Goal: Task Accomplishment & Management: Use online tool/utility

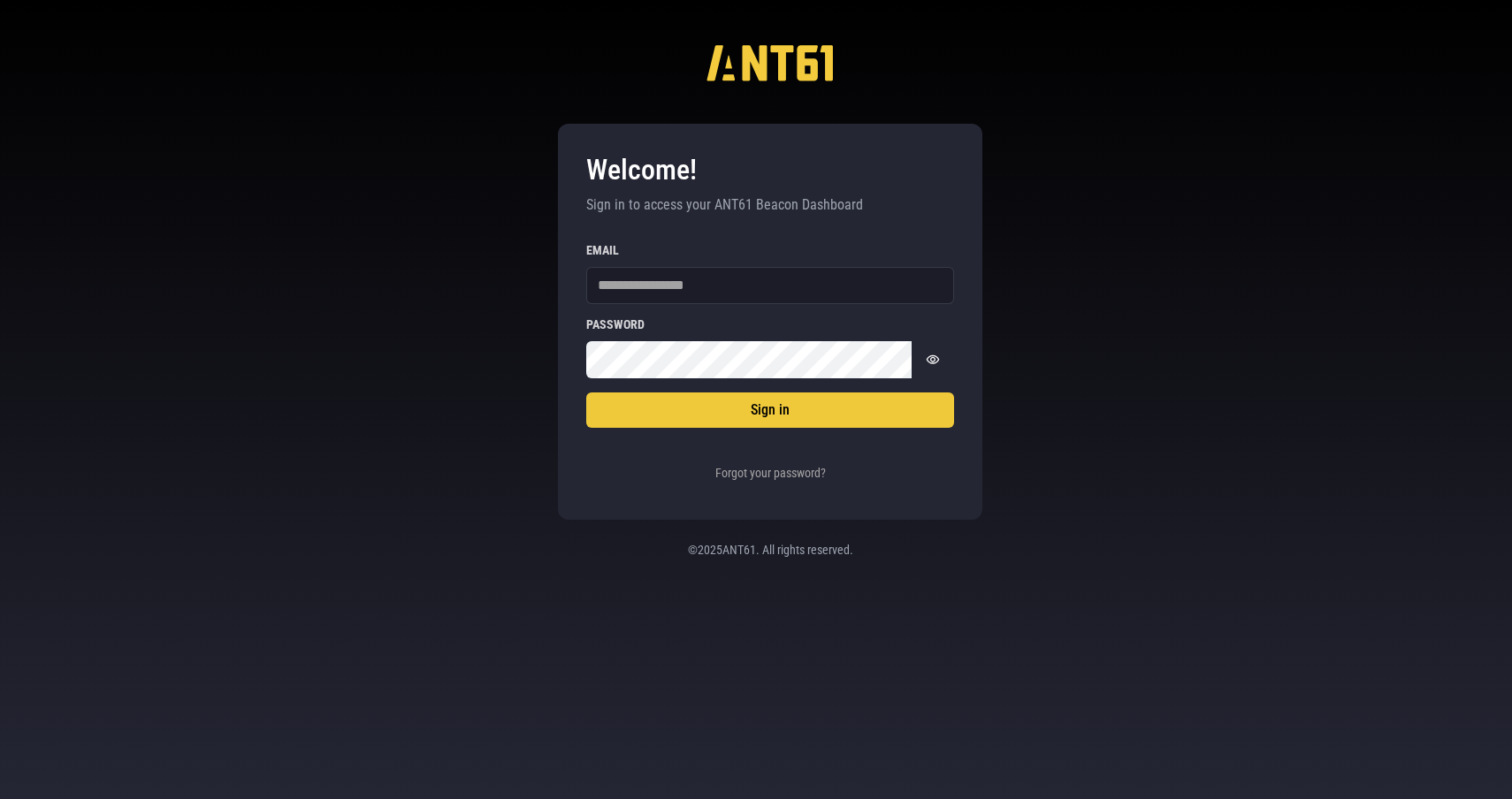
click at [586, 267] on div at bounding box center [586, 267] width 0 height 0
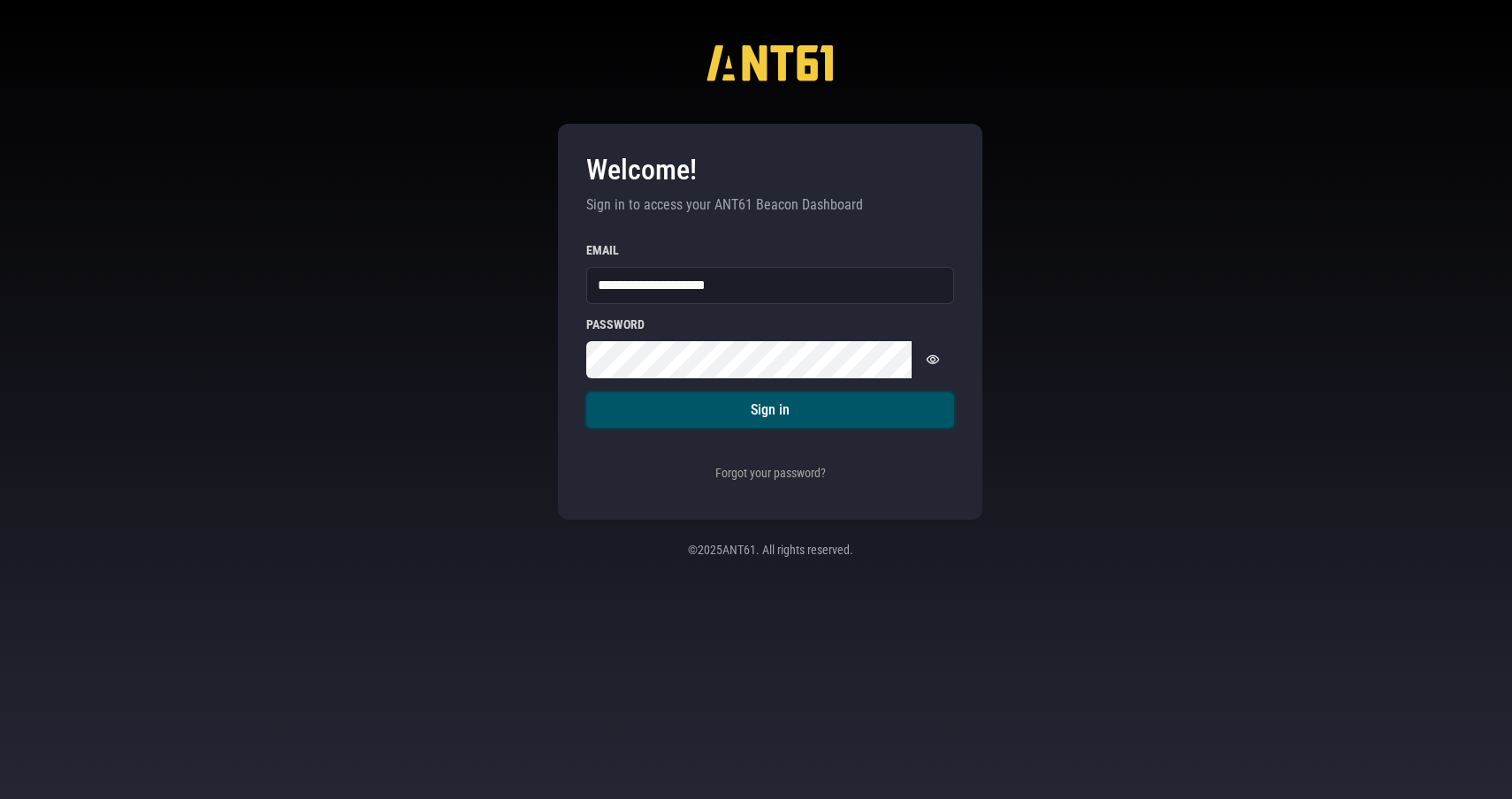
click at [861, 398] on button "Sign in" at bounding box center [770, 409] width 368 height 35
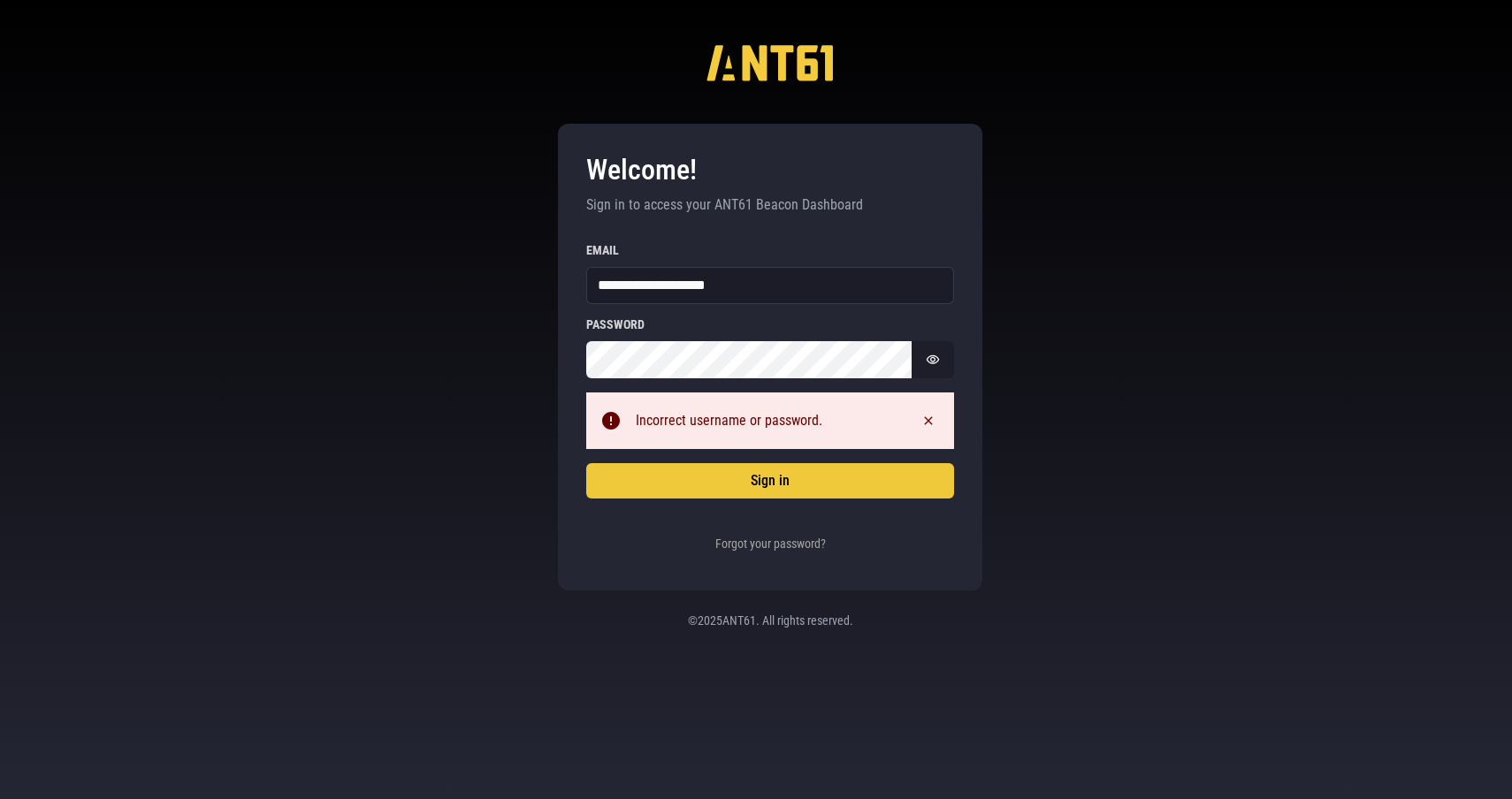
click at [927, 354] on icon "Show password" at bounding box center [932, 359] width 14 height 14
click at [753, 287] on input "**********" at bounding box center [770, 285] width 368 height 37
paste input "email"
click at [586, 463] on button "Sign in" at bounding box center [770, 480] width 368 height 35
click at [513, 343] on div "**********" at bounding box center [756, 399] width 1512 height 799
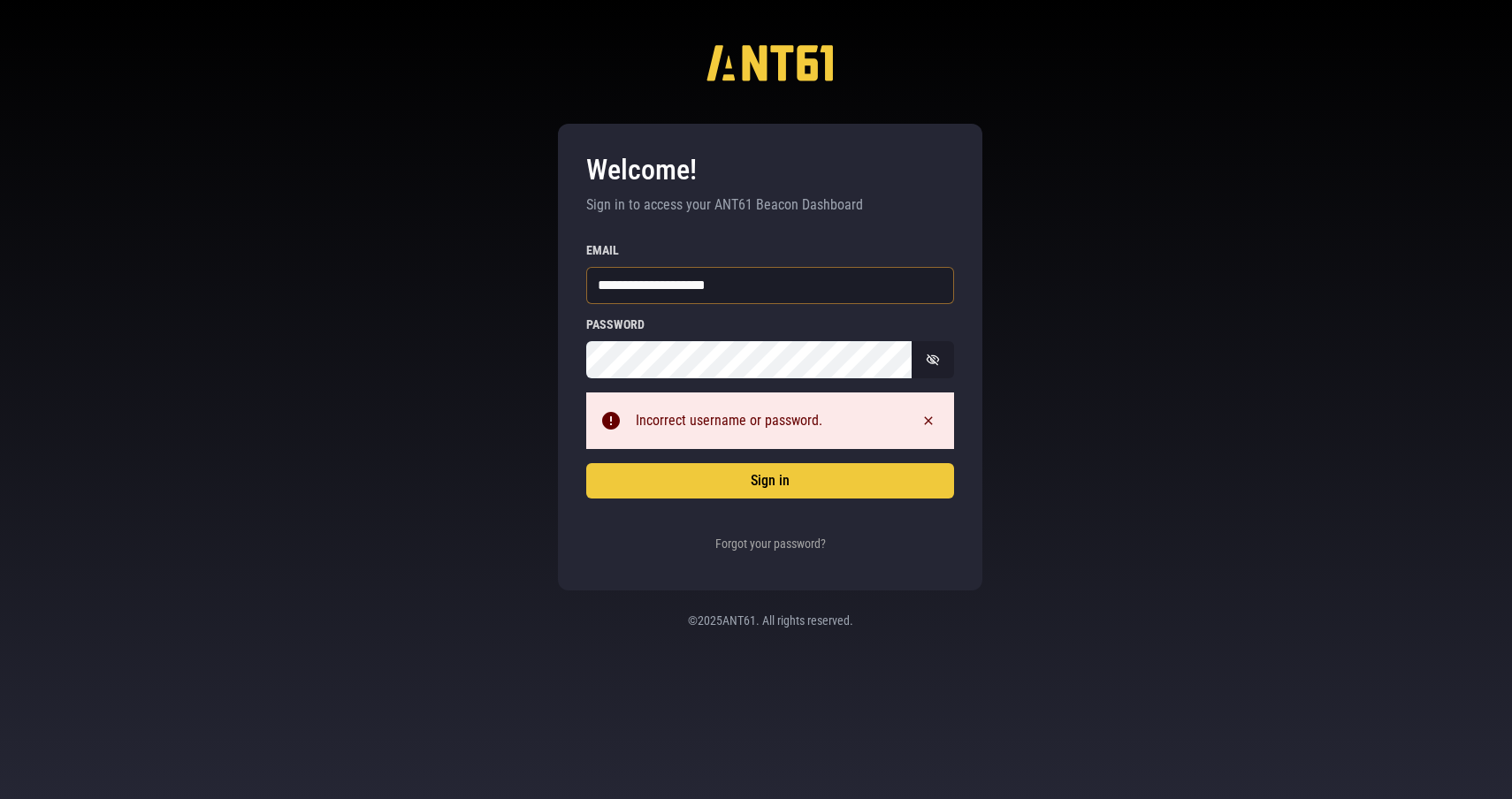
click at [598, 284] on input "**********" at bounding box center [770, 285] width 368 height 37
drag, startPoint x: 747, startPoint y: 284, endPoint x: 815, endPoint y: 287, distance: 68.1
click at [815, 287] on input "**********" at bounding box center [770, 285] width 368 height 37
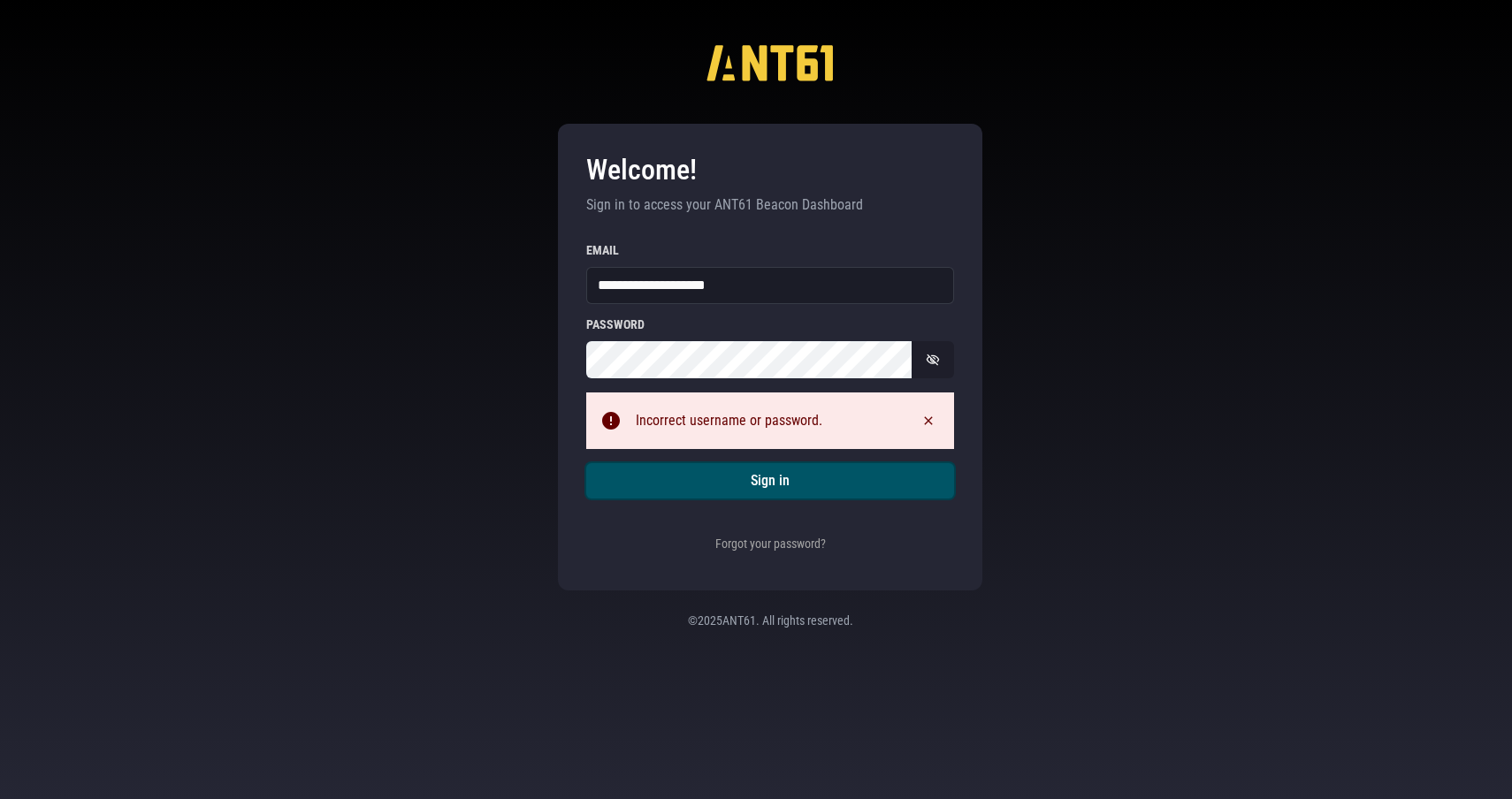
click at [769, 481] on button "Sign in" at bounding box center [770, 480] width 368 height 35
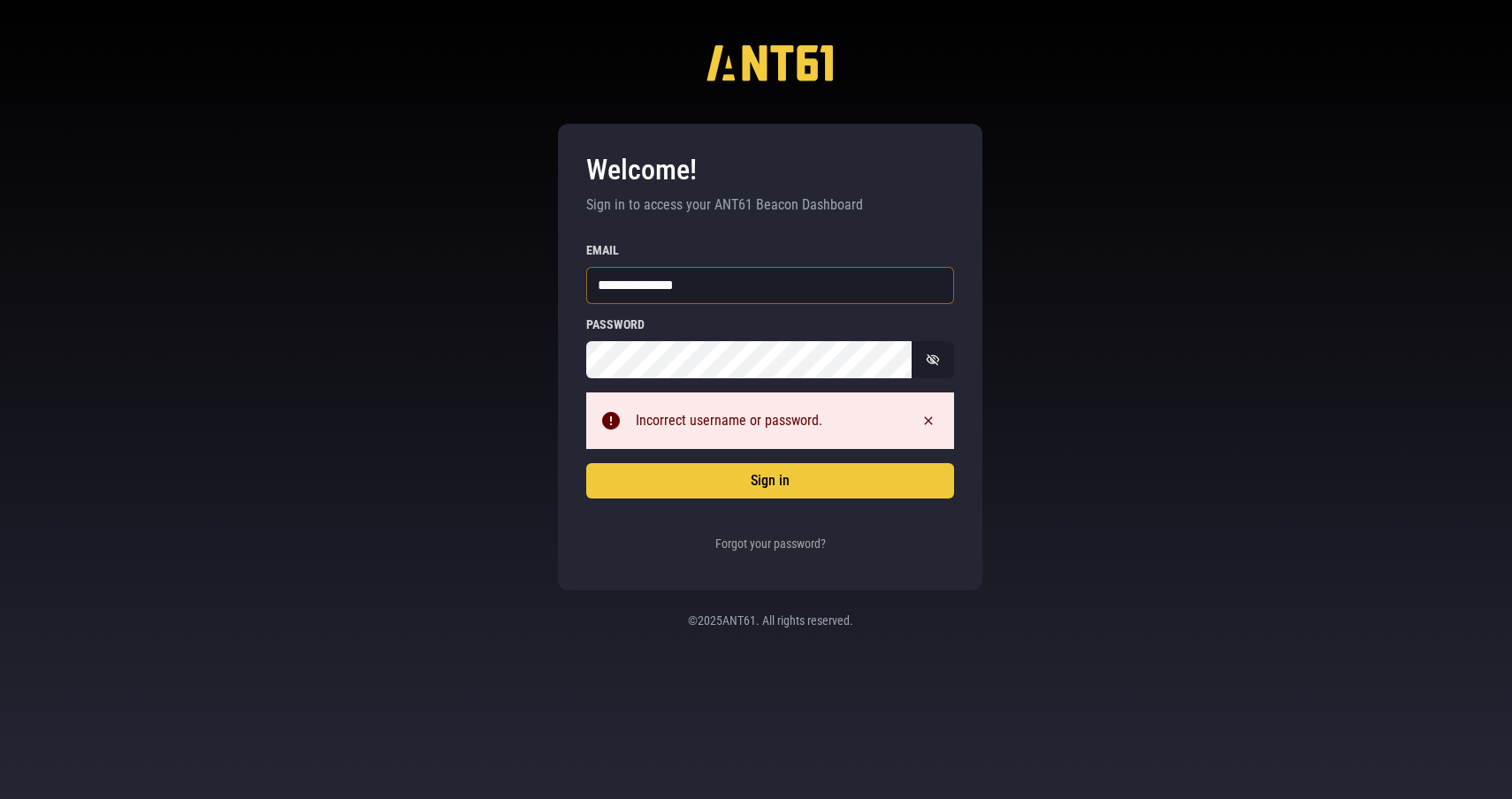
type input "**********"
click at [586, 463] on button "Sign in" at bounding box center [770, 480] width 368 height 35
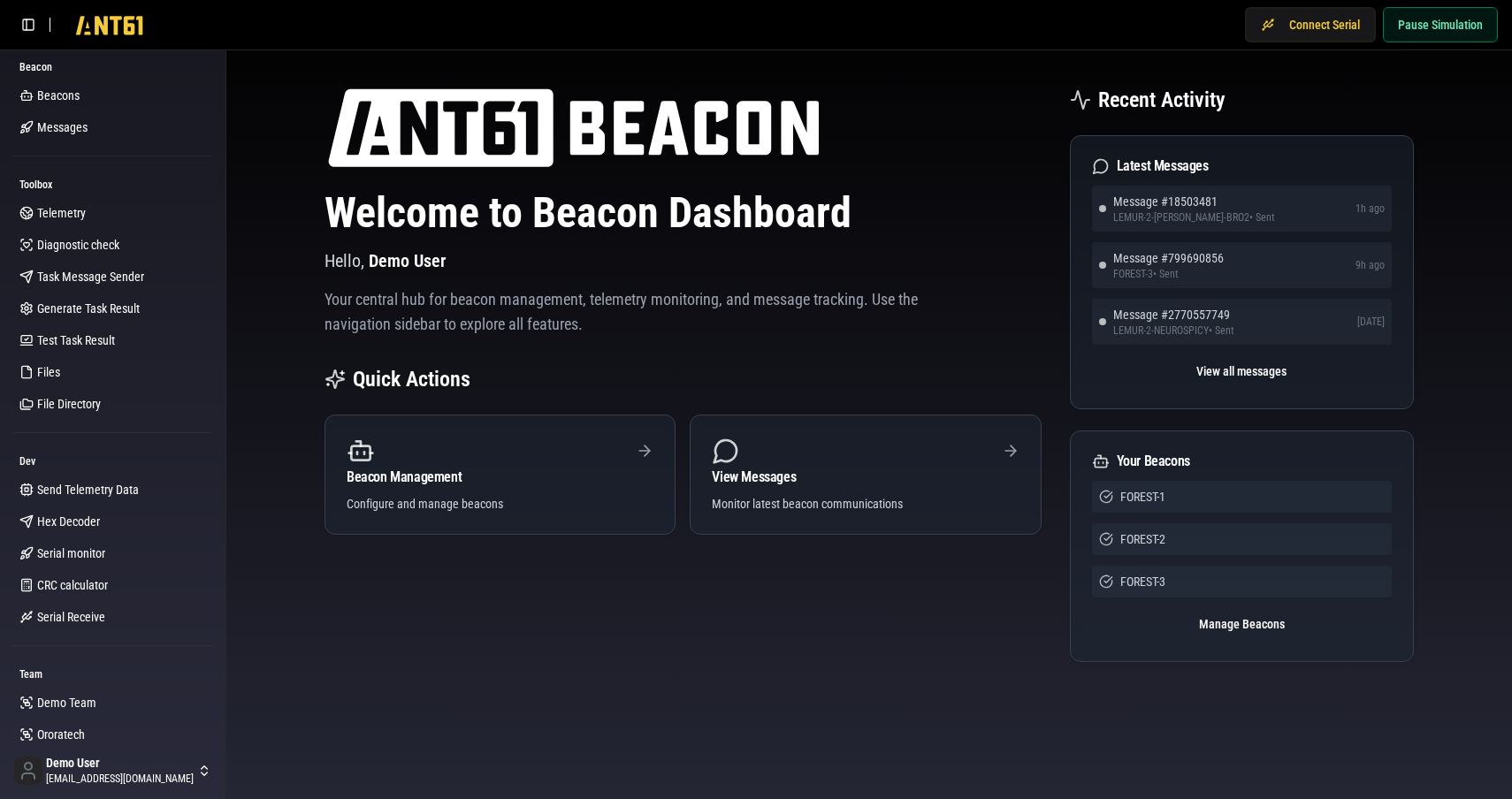
click at [513, 639] on div "Welcome to Beacon Dashboard Hello, Demo User Your central hub for beacon manage…" at bounding box center [683, 374] width 717 height 577
click at [64, 93] on span "Beacons" at bounding box center [58, 96] width 43 height 18
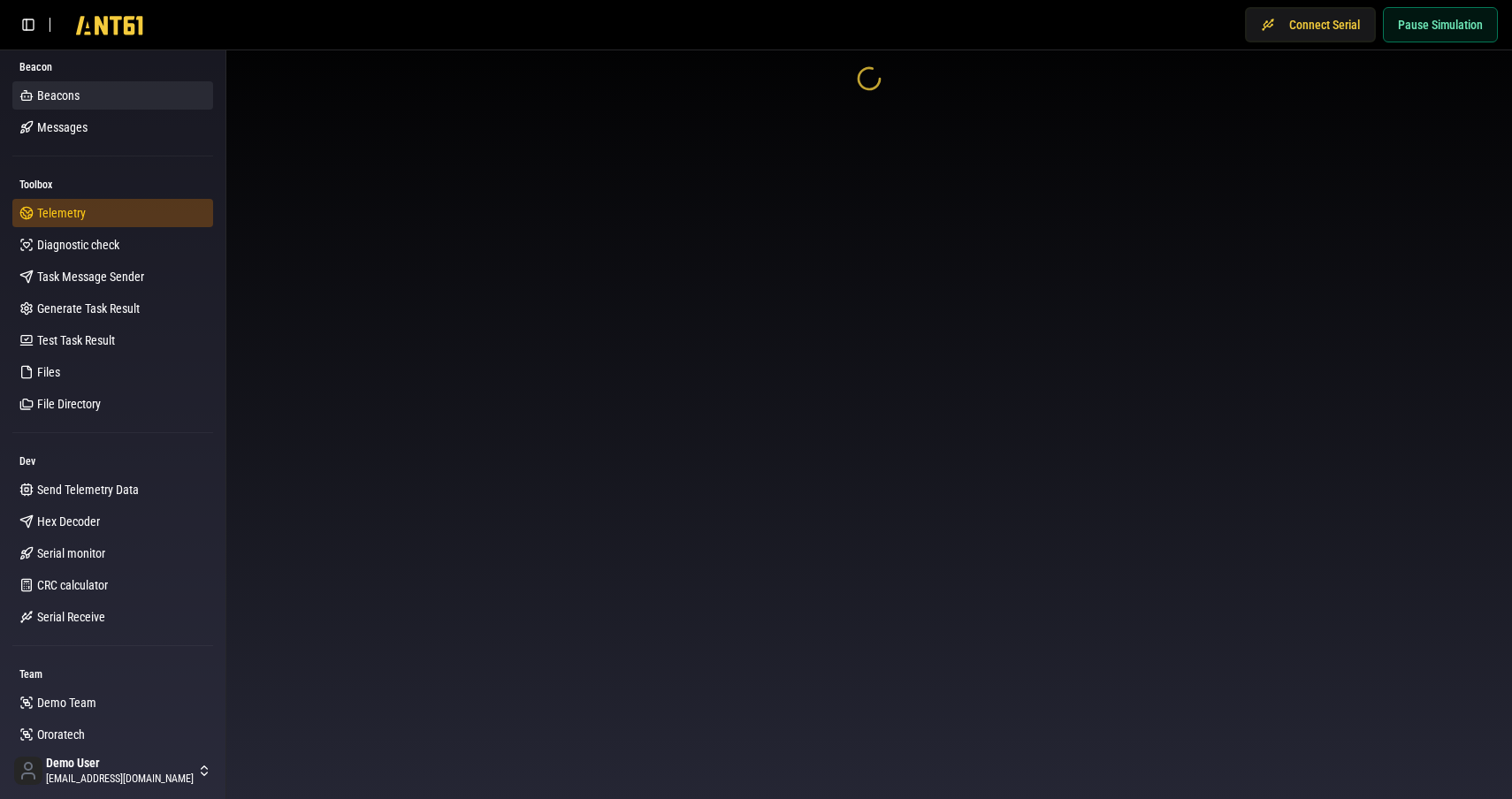
click at [62, 214] on span "Telemetry" at bounding box center [61, 213] width 48 height 18
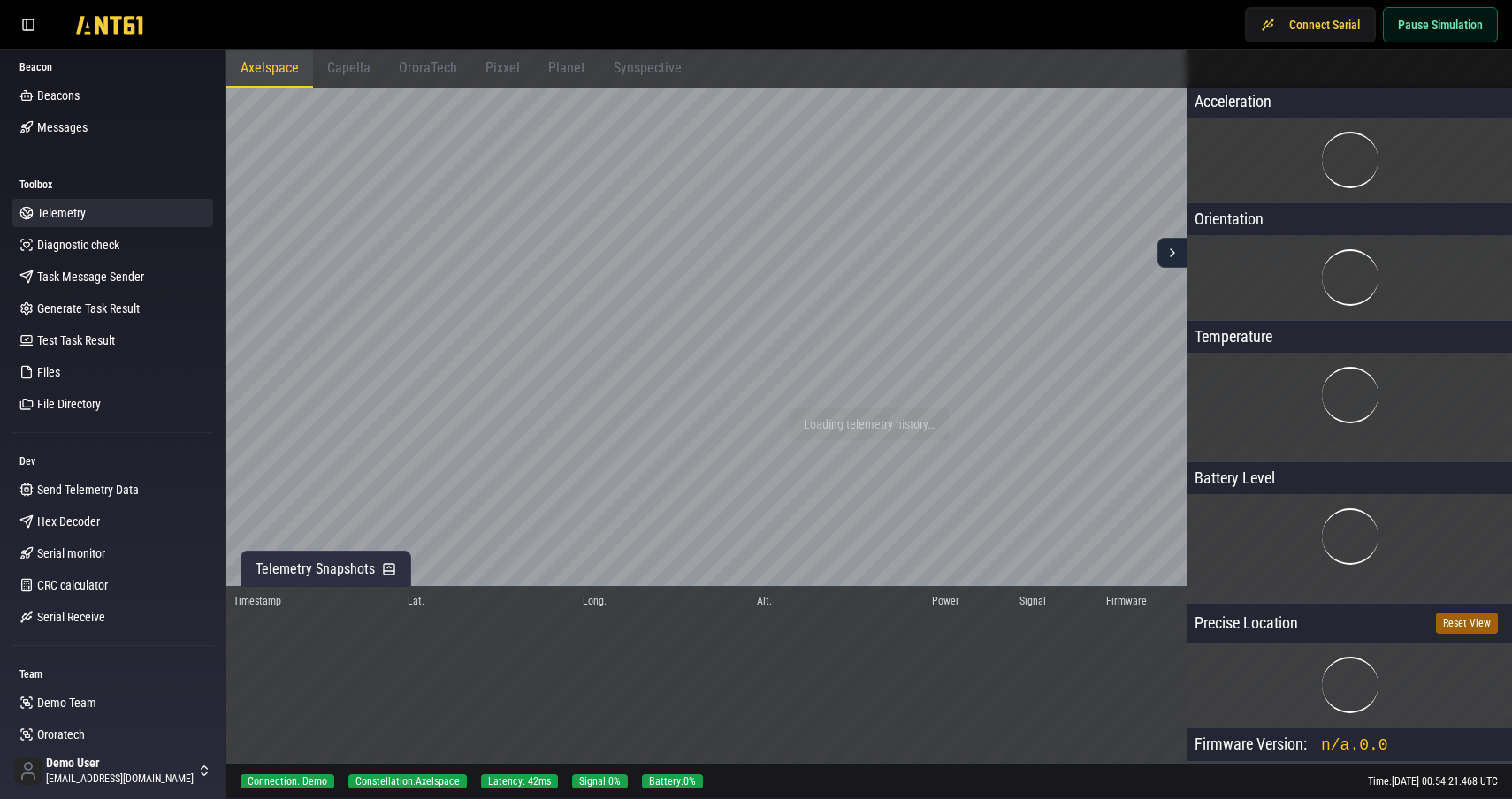
click at [347, 71] on span "Capella" at bounding box center [349, 68] width 43 height 17
click at [437, 65] on span "OroraTech" at bounding box center [428, 68] width 59 height 17
click at [516, 64] on div "Pixxel" at bounding box center [502, 68] width 62 height 37
click at [579, 62] on div "Planet" at bounding box center [566, 68] width 65 height 37
click at [605, 66] on div "Synspective" at bounding box center [648, 68] width 96 height 37
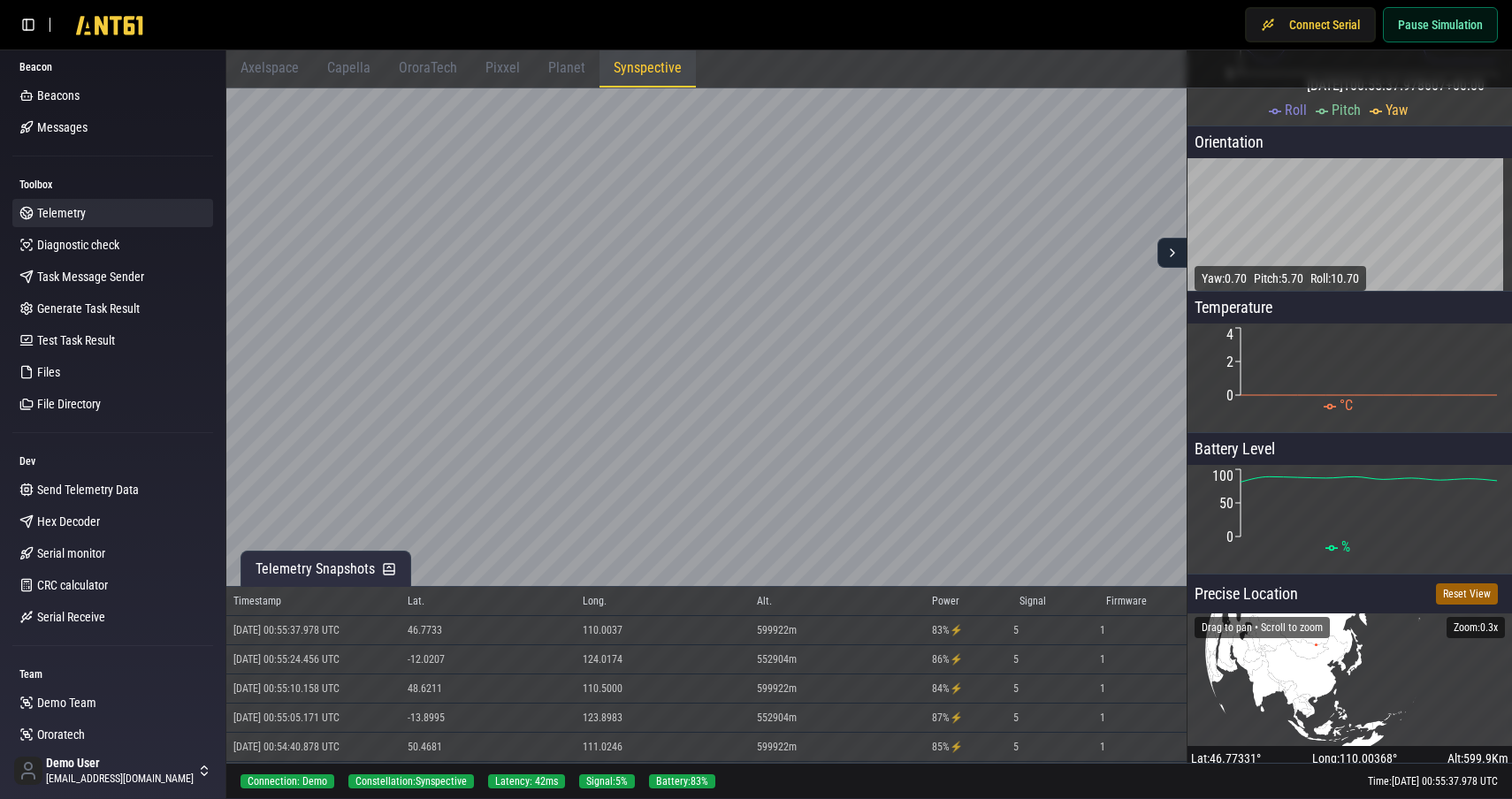
scroll to position [165, 0]
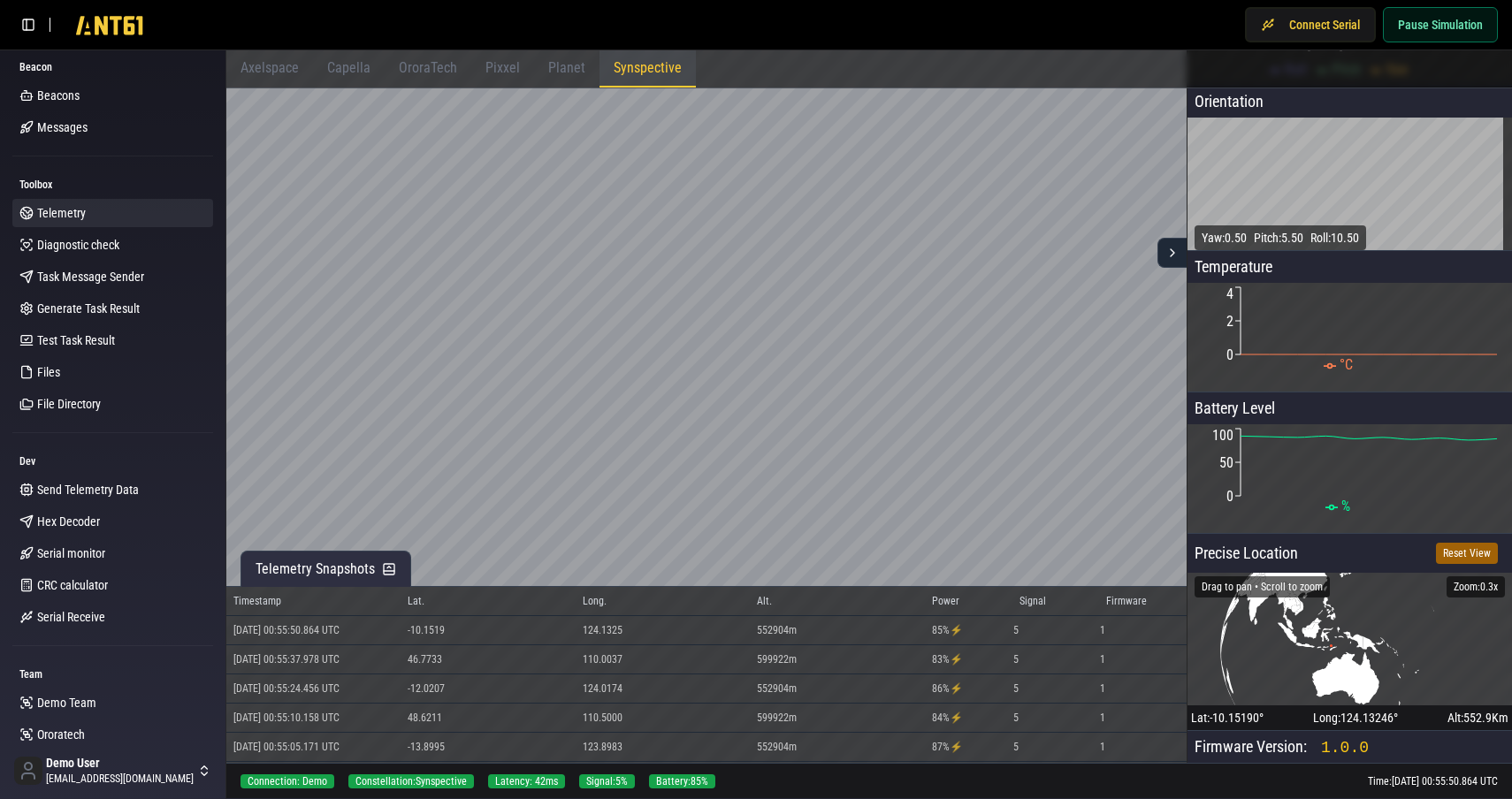
drag, startPoint x: 1261, startPoint y: 640, endPoint x: 1322, endPoint y: 804, distance: 175.0
click at [1322, 798] on html "Connect Serial Pause Simulation Beacon Beacons Messages Toolbox Telemetry Diagn…" at bounding box center [756, 399] width 1512 height 799
click at [1329, 645] on text "•" at bounding box center [1330, 646] width 5 height 16
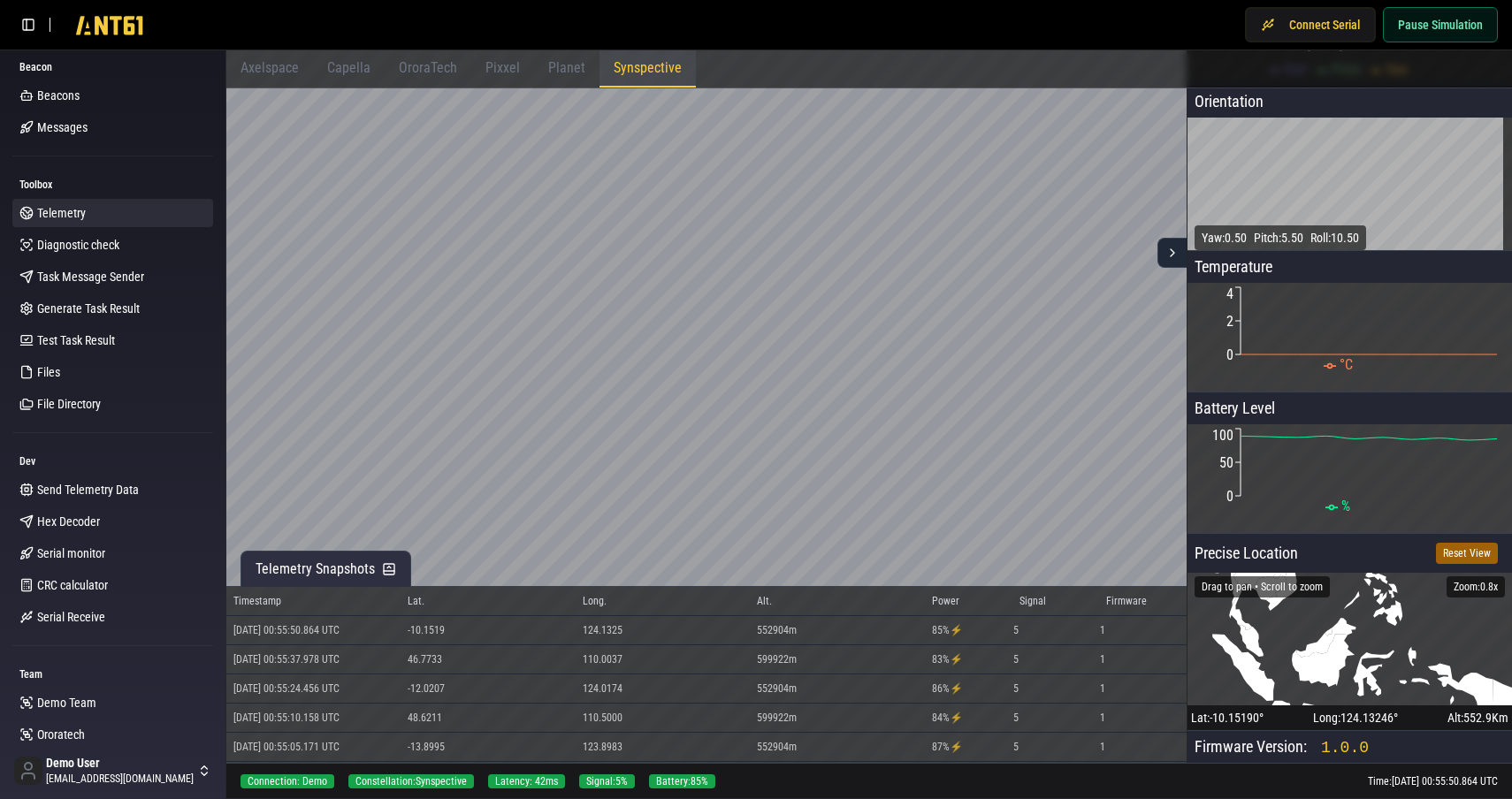
drag, startPoint x: 1327, startPoint y: 645, endPoint x: 1243, endPoint y: 352, distance: 304.8
click at [1243, 352] on div "Acceleration 2025-09-24T00:55:50.864981+00:00 0 0.3 0.6 Roll Pitch Yaw 2025-09-…" at bounding box center [1349, 342] width 324 height 844
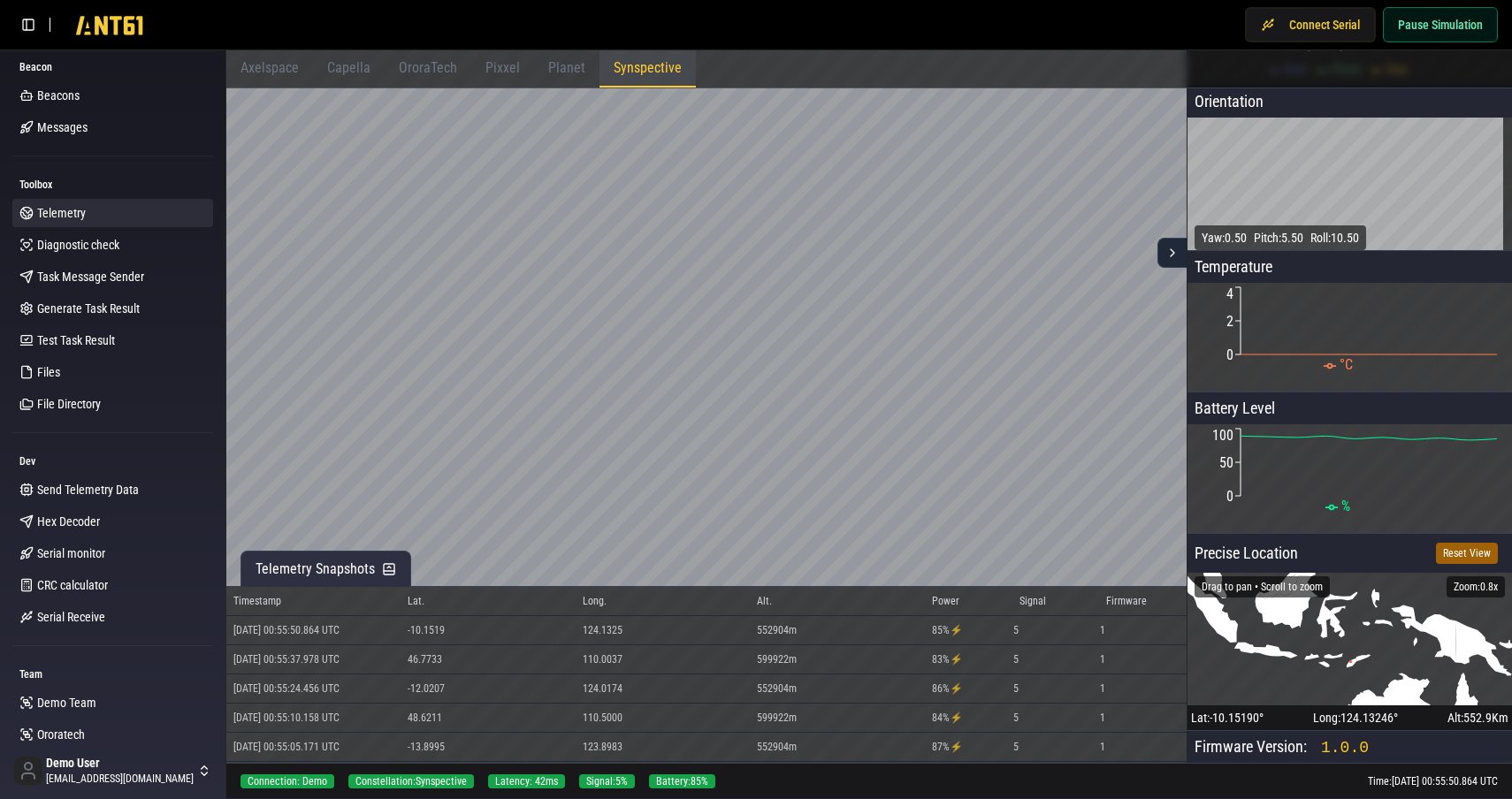
drag, startPoint x: 1392, startPoint y: 666, endPoint x: 1234, endPoint y: 479, distance: 244.8
click at [1234, 479] on div "Acceleration 2025-09-24T00:55:50.864981+00:00 0 0.3 0.6 Roll Pitch Yaw 2025-09-…" at bounding box center [1349, 342] width 324 height 844
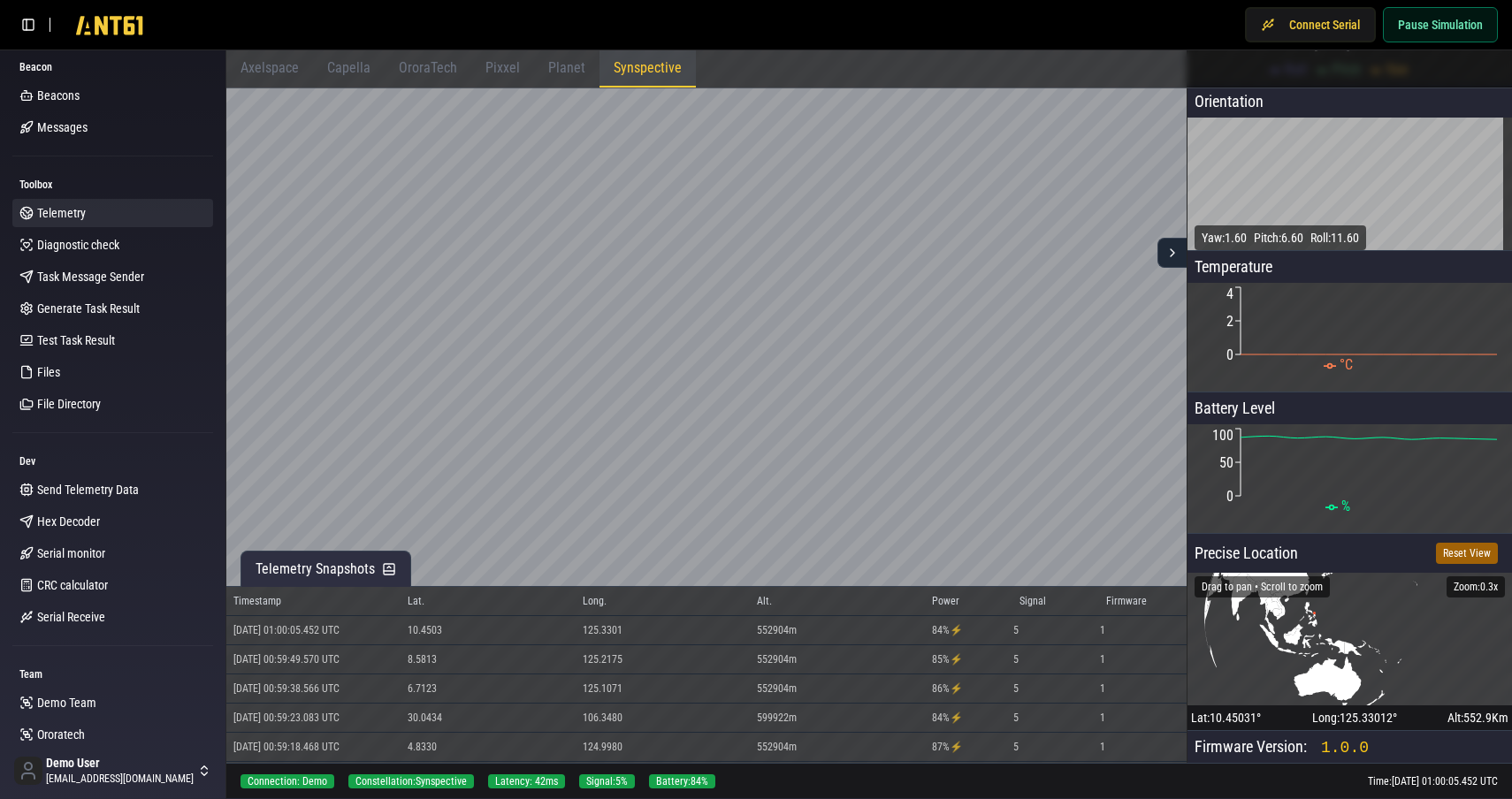
drag, startPoint x: 1268, startPoint y: 670, endPoint x: 1317, endPoint y: 669, distance: 49.0
click at [1317, 669] on icon "•" at bounding box center [1349, 639] width 324 height 132
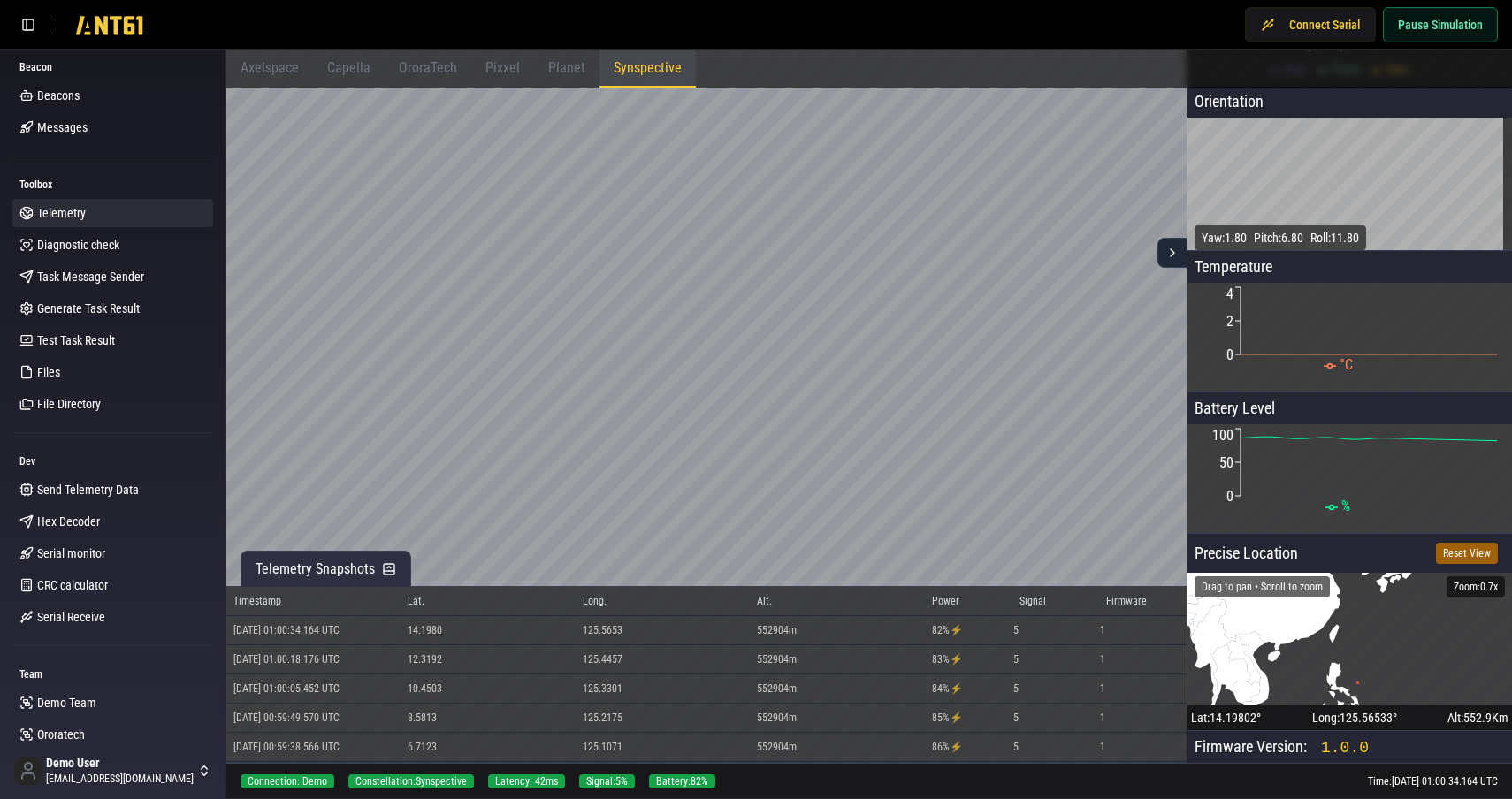
click at [496, 61] on span "Pixxel" at bounding box center [502, 68] width 34 height 17
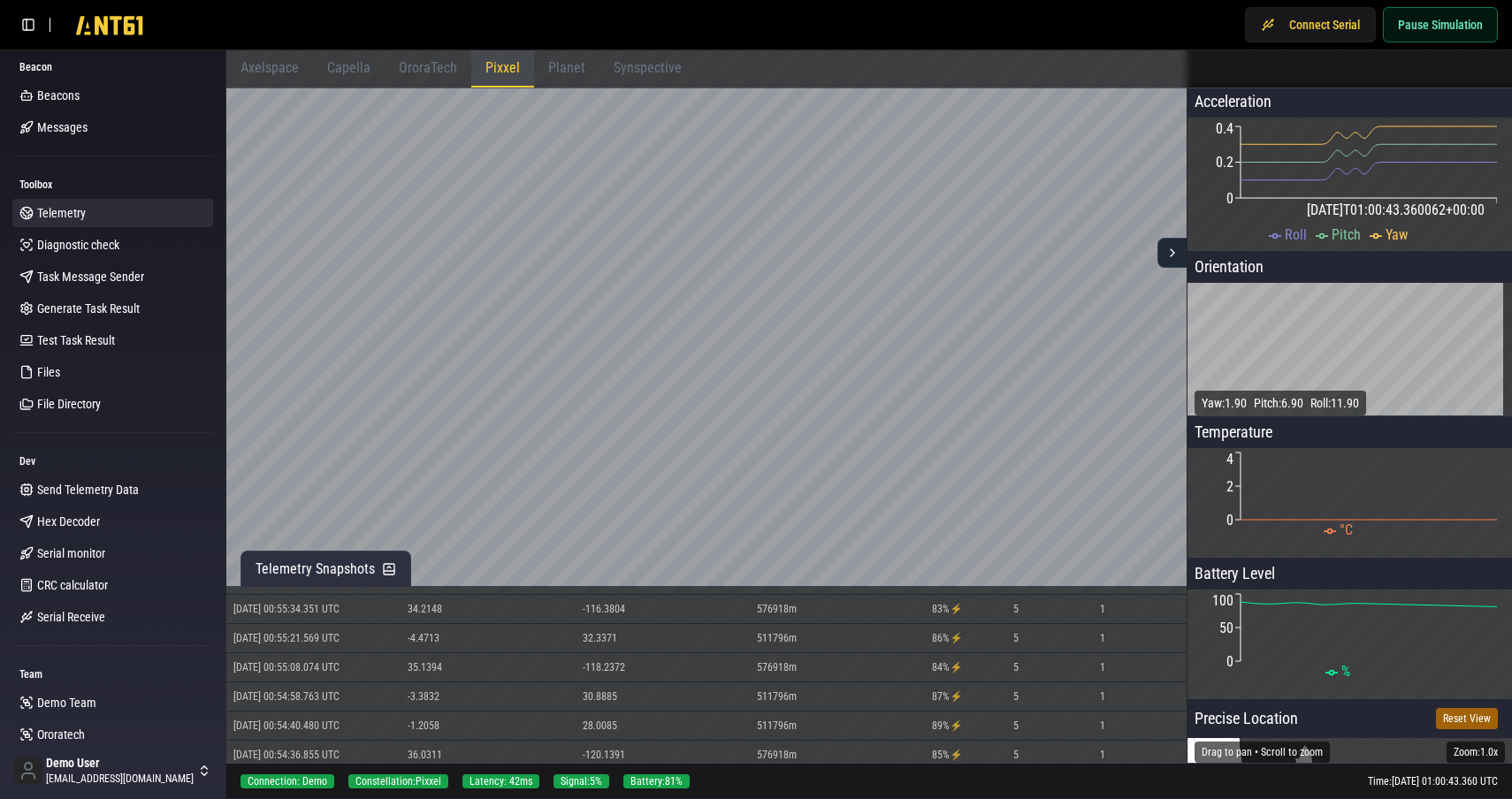
scroll to position [727, 0]
click at [1221, 573] on p "Battery Level" at bounding box center [1349, 574] width 324 height 32
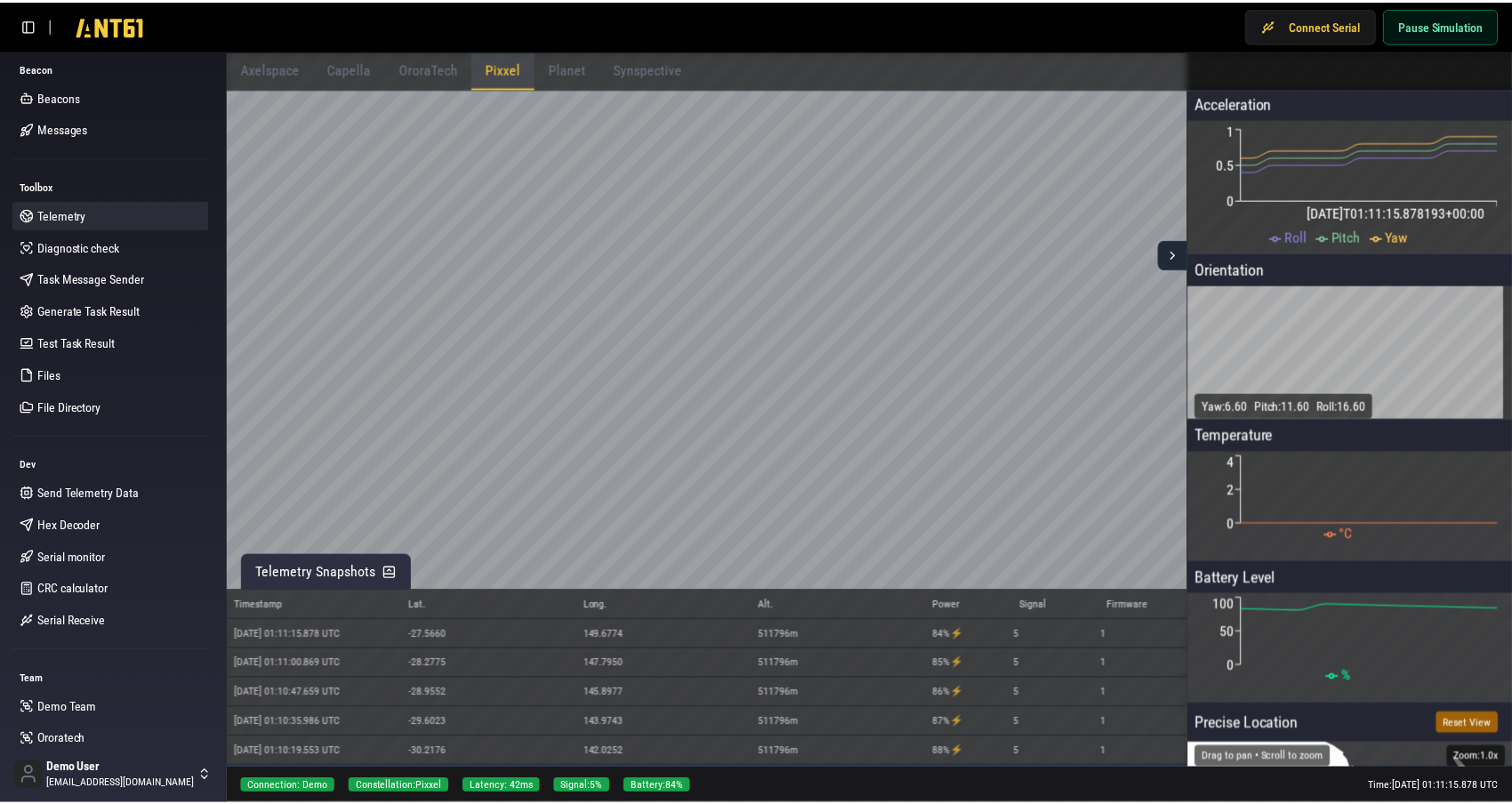
scroll to position [732, 0]
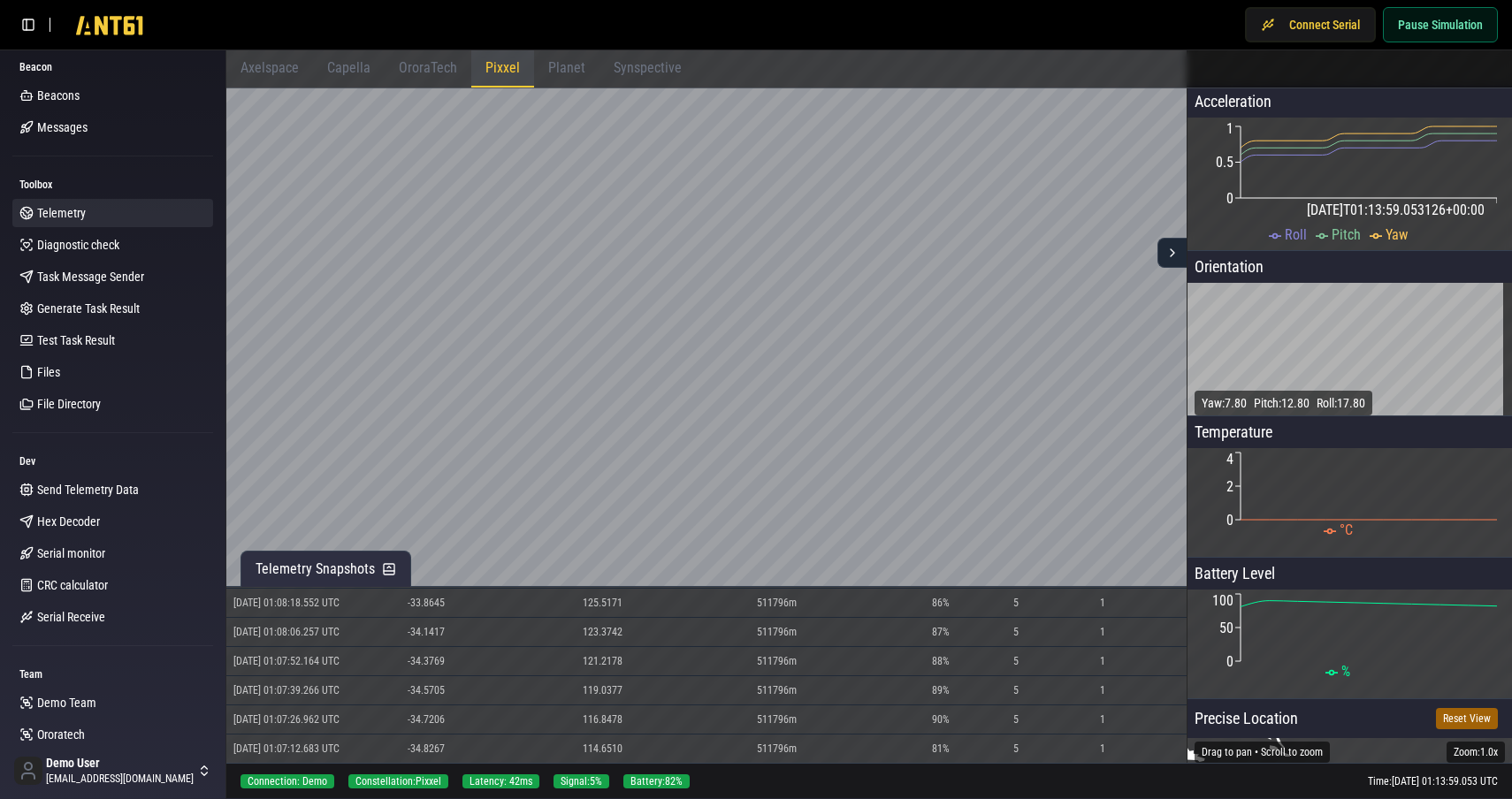
click at [349, 64] on span "Capella" at bounding box center [349, 68] width 43 height 17
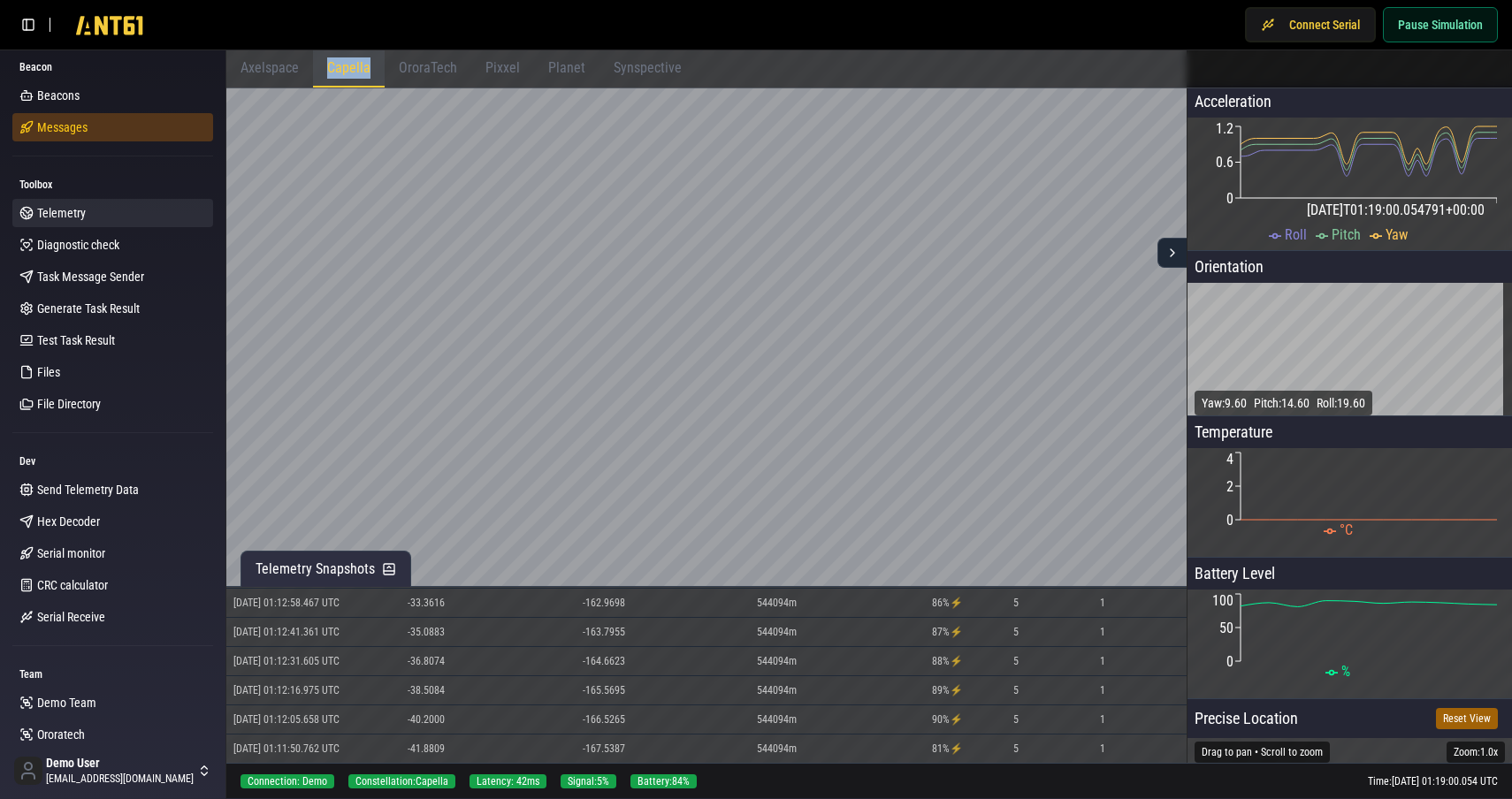
click at [65, 129] on span "Messages" at bounding box center [61, 127] width 50 height 18
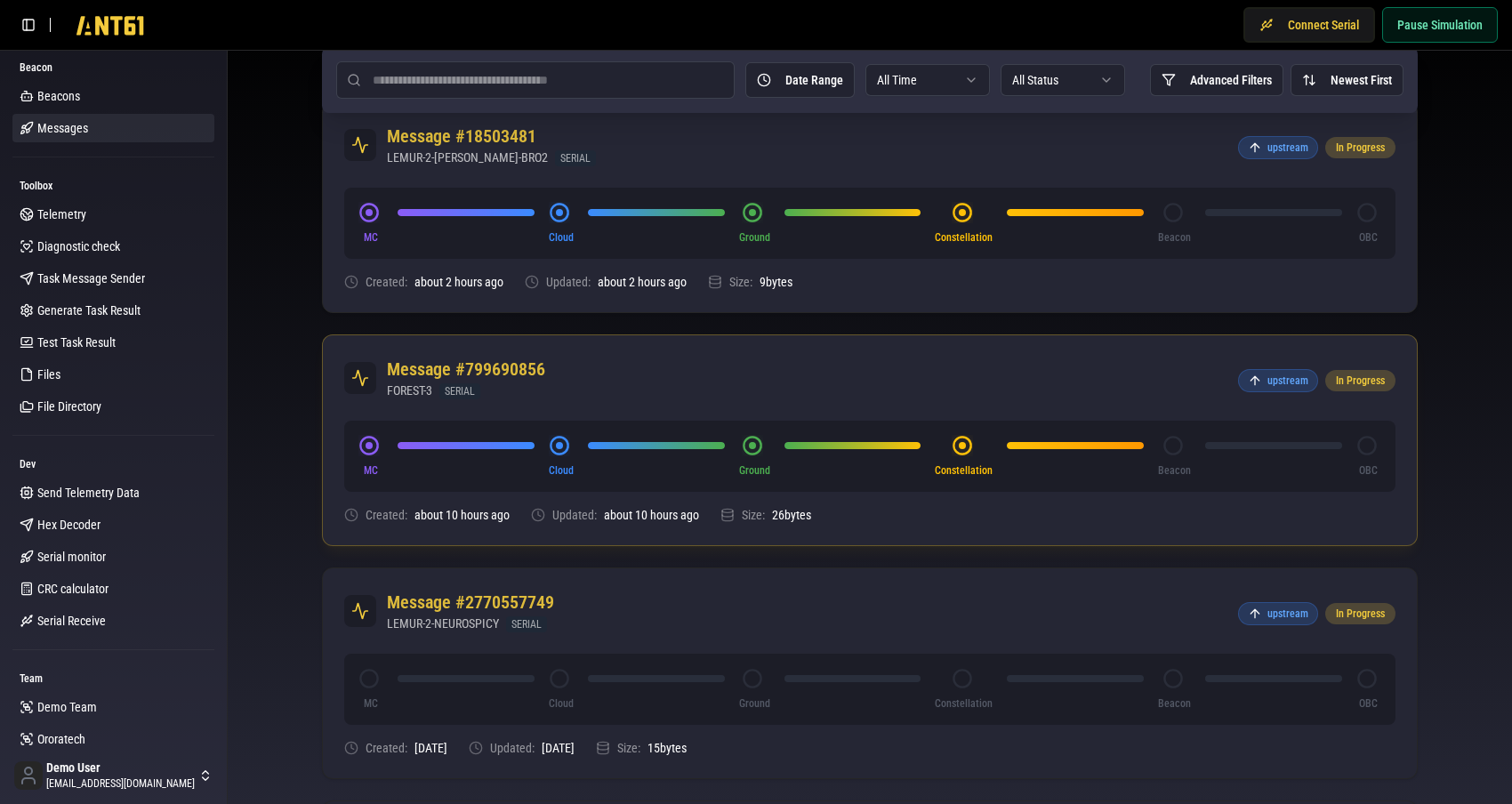
scroll to position [146, 0]
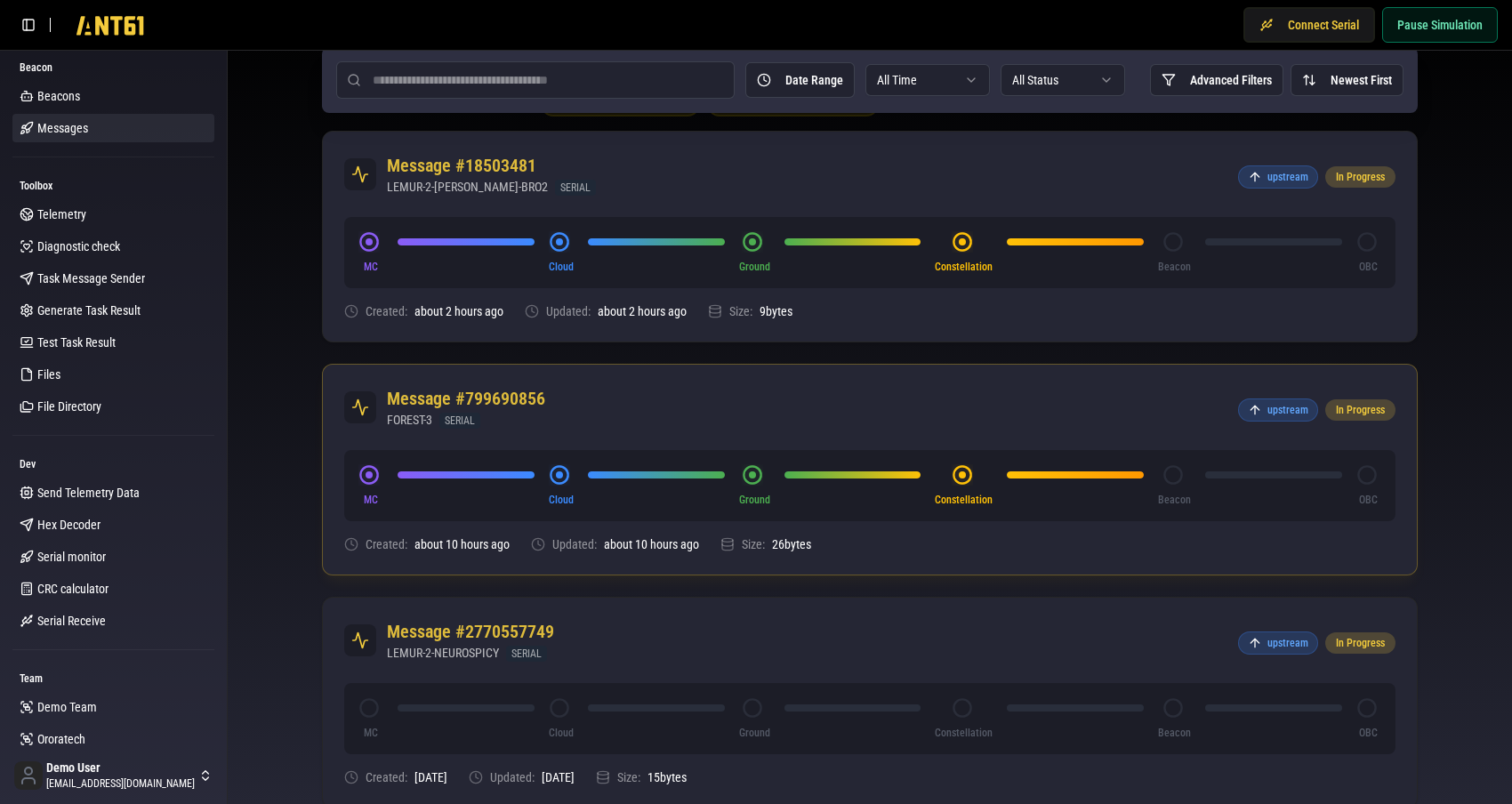
click at [499, 403] on h2 "Message #799690856" at bounding box center [466, 399] width 158 height 25
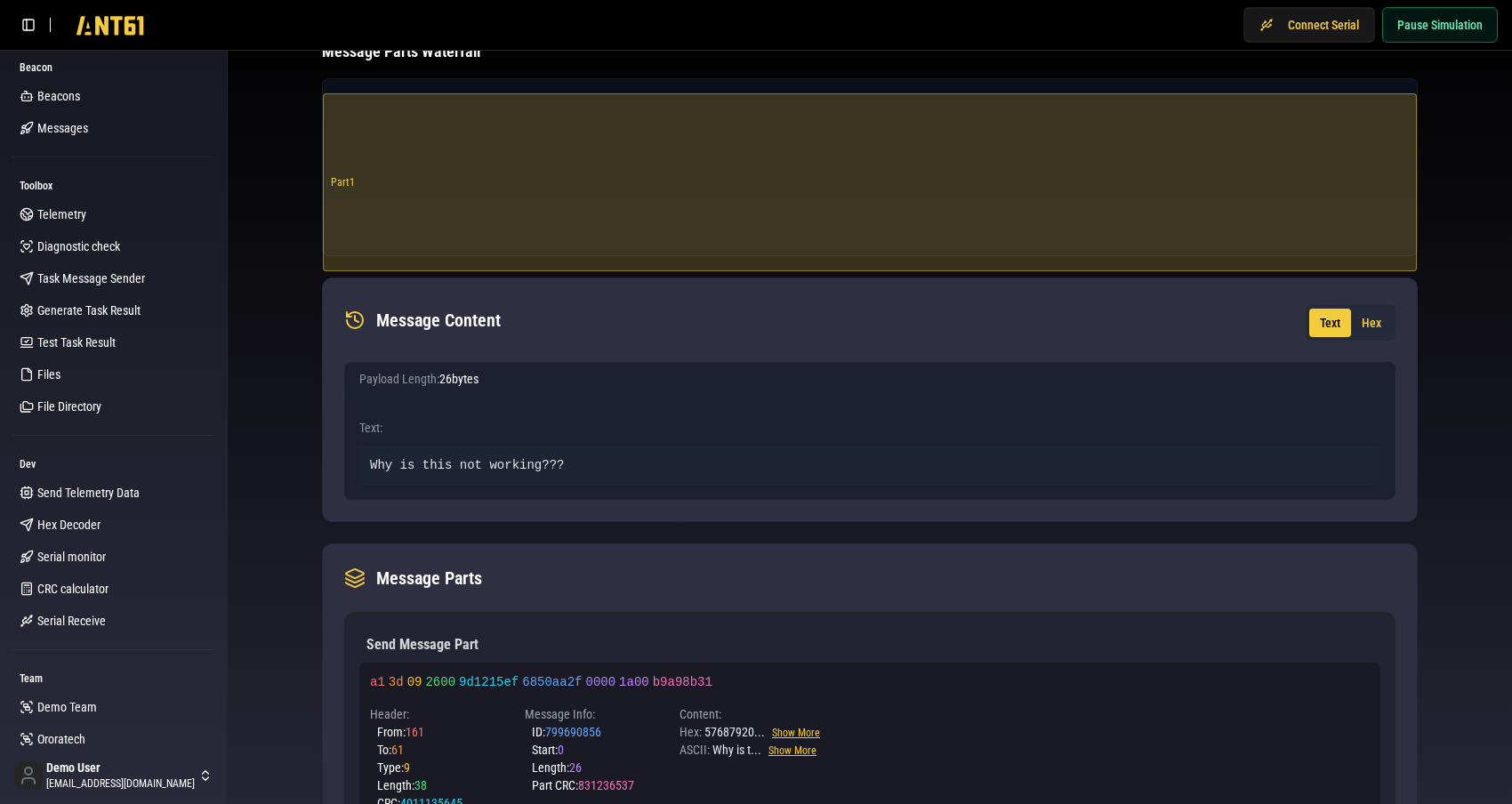
scroll to position [619, 0]
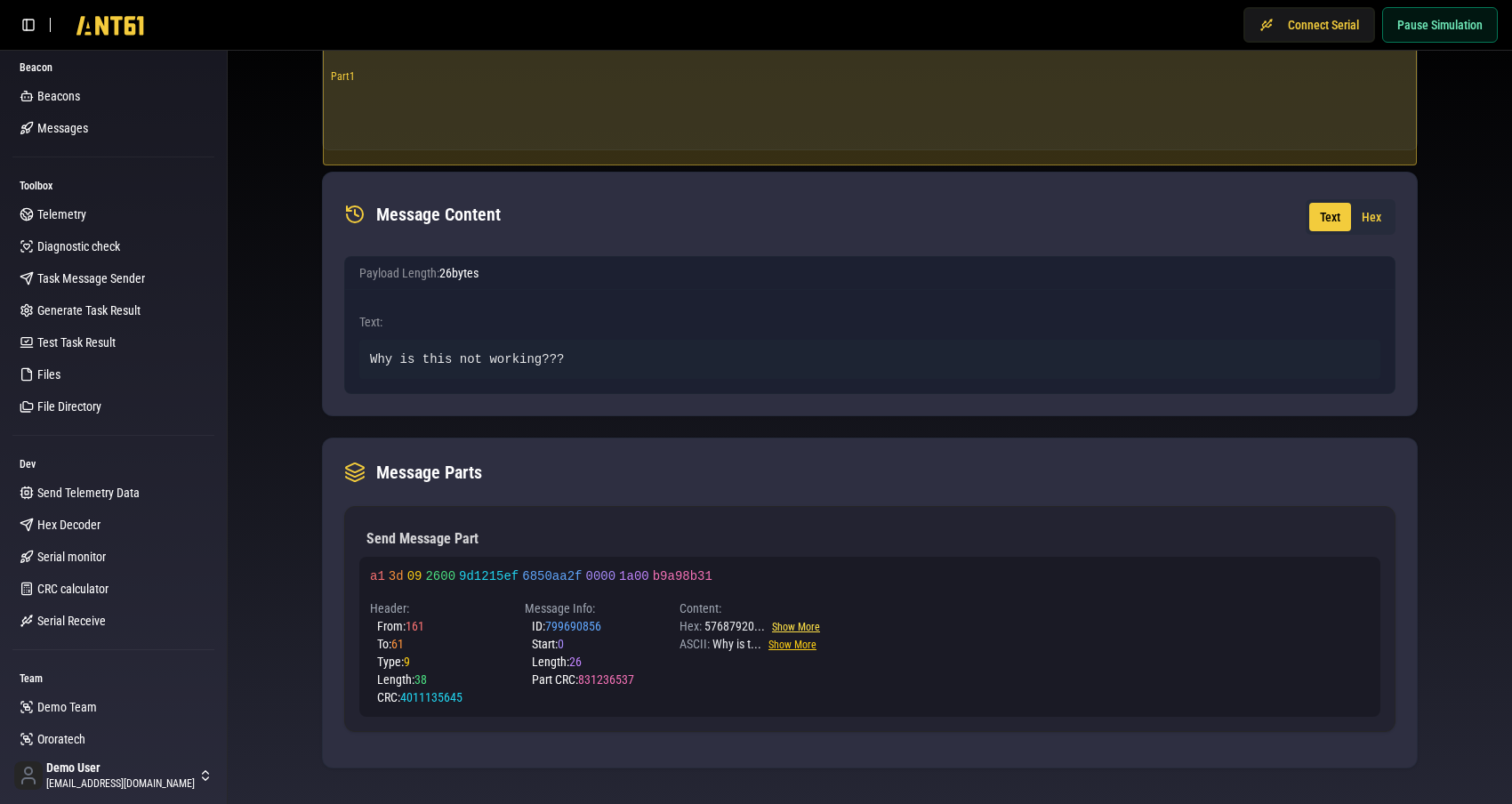
click at [796, 626] on button "Show More" at bounding box center [795, 627] width 48 height 14
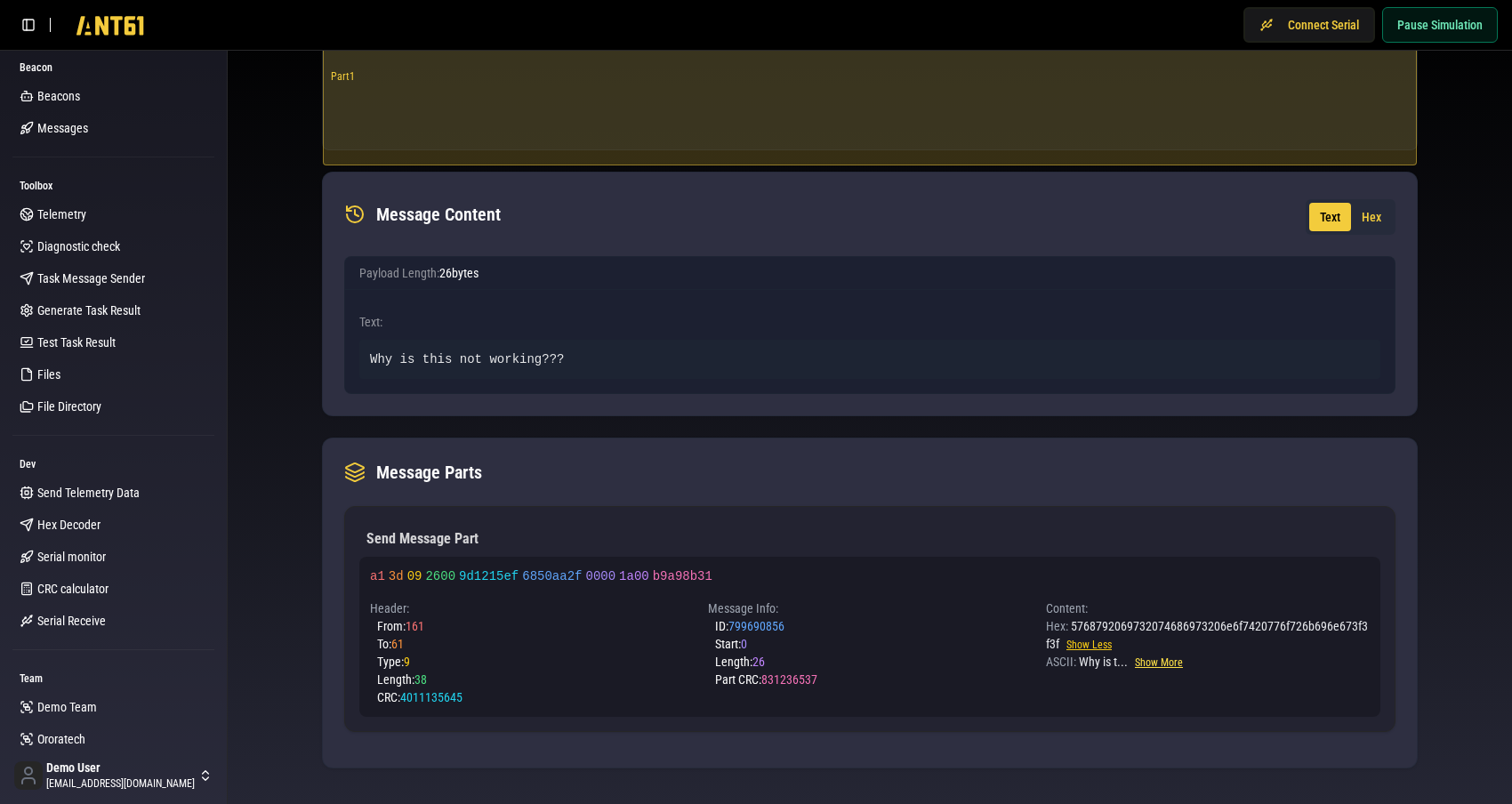
click at [1155, 656] on button "Show More" at bounding box center [1159, 662] width 48 height 14
click at [85, 274] on span "Task Message Sender" at bounding box center [90, 278] width 108 height 18
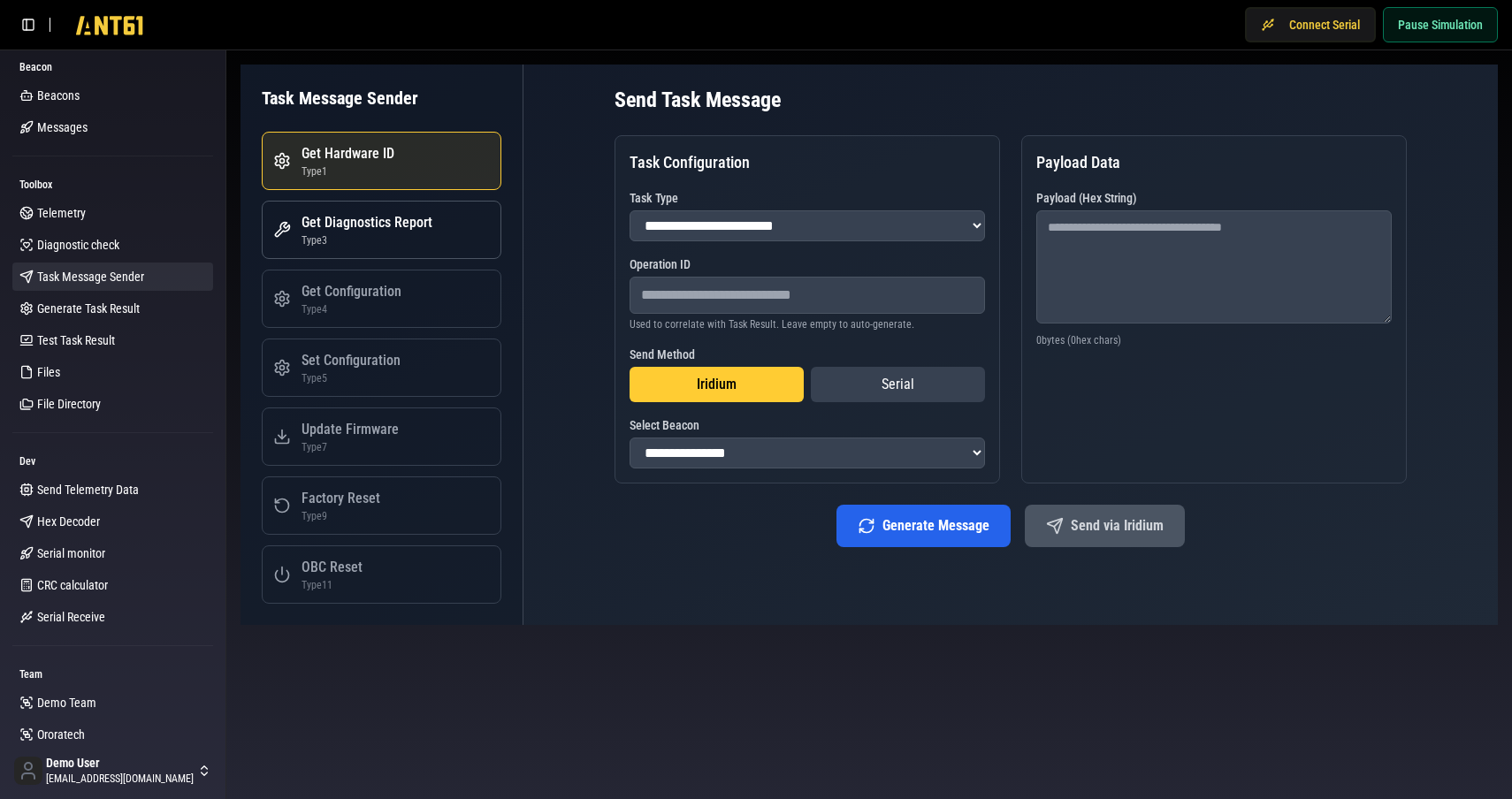
click at [401, 245] on div "Type 3" at bounding box center [367, 240] width 130 height 14
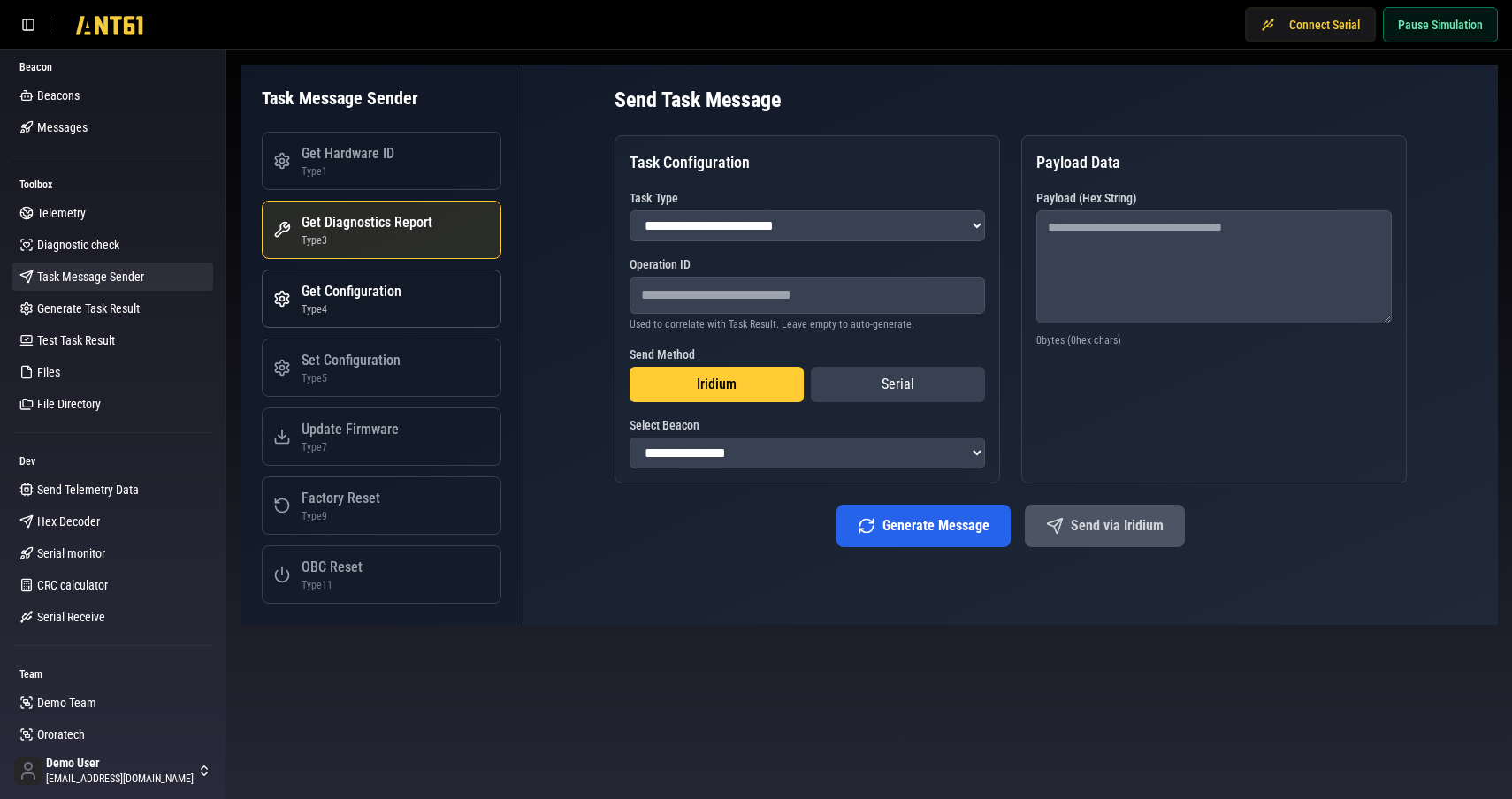
click at [401, 302] on button "Get Configuration Type 4" at bounding box center [381, 299] width 239 height 59
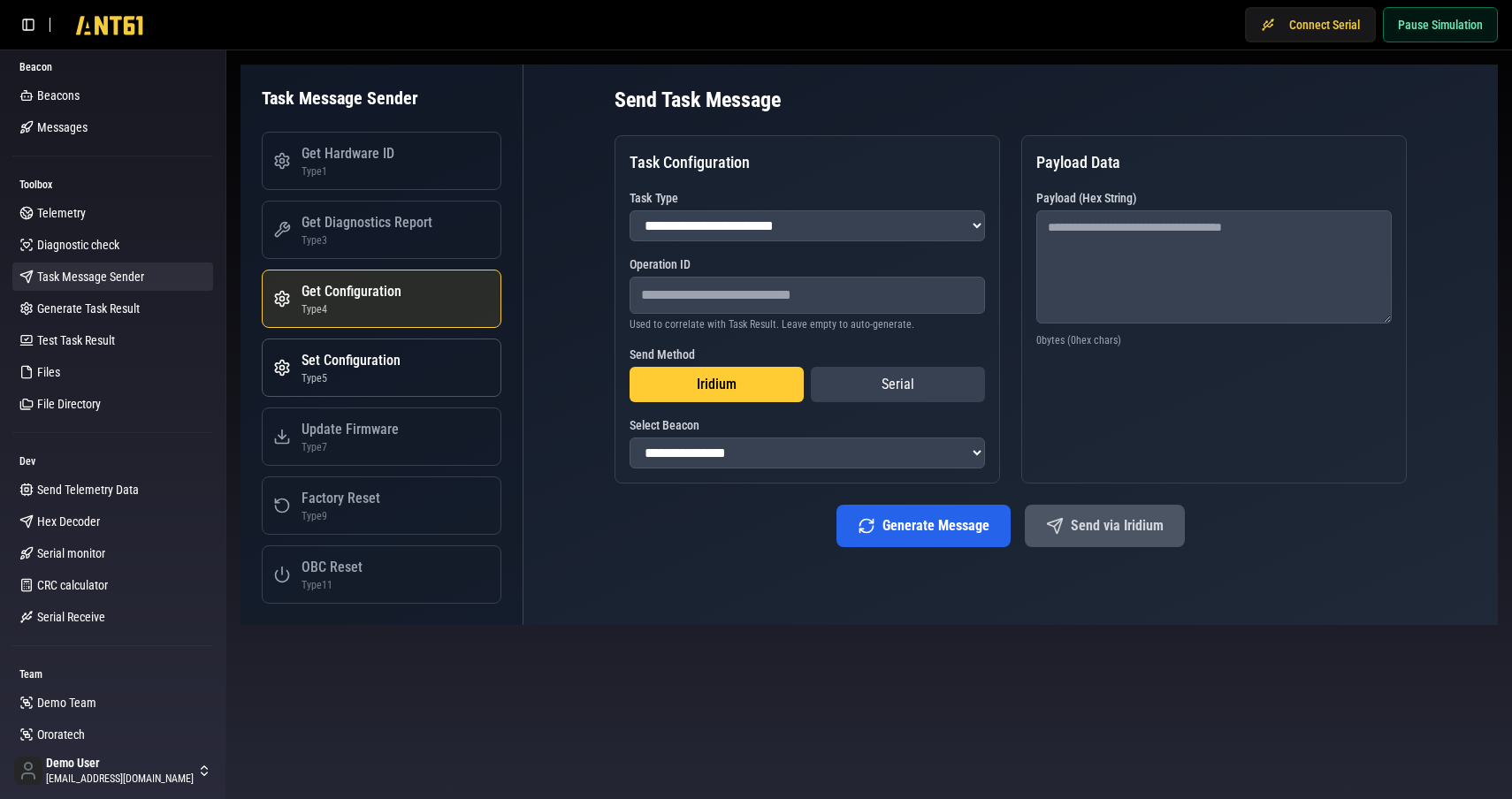
click at [401, 364] on button "Set Configuration Type 5" at bounding box center [381, 368] width 239 height 59
select select "*"
type textarea "**********"
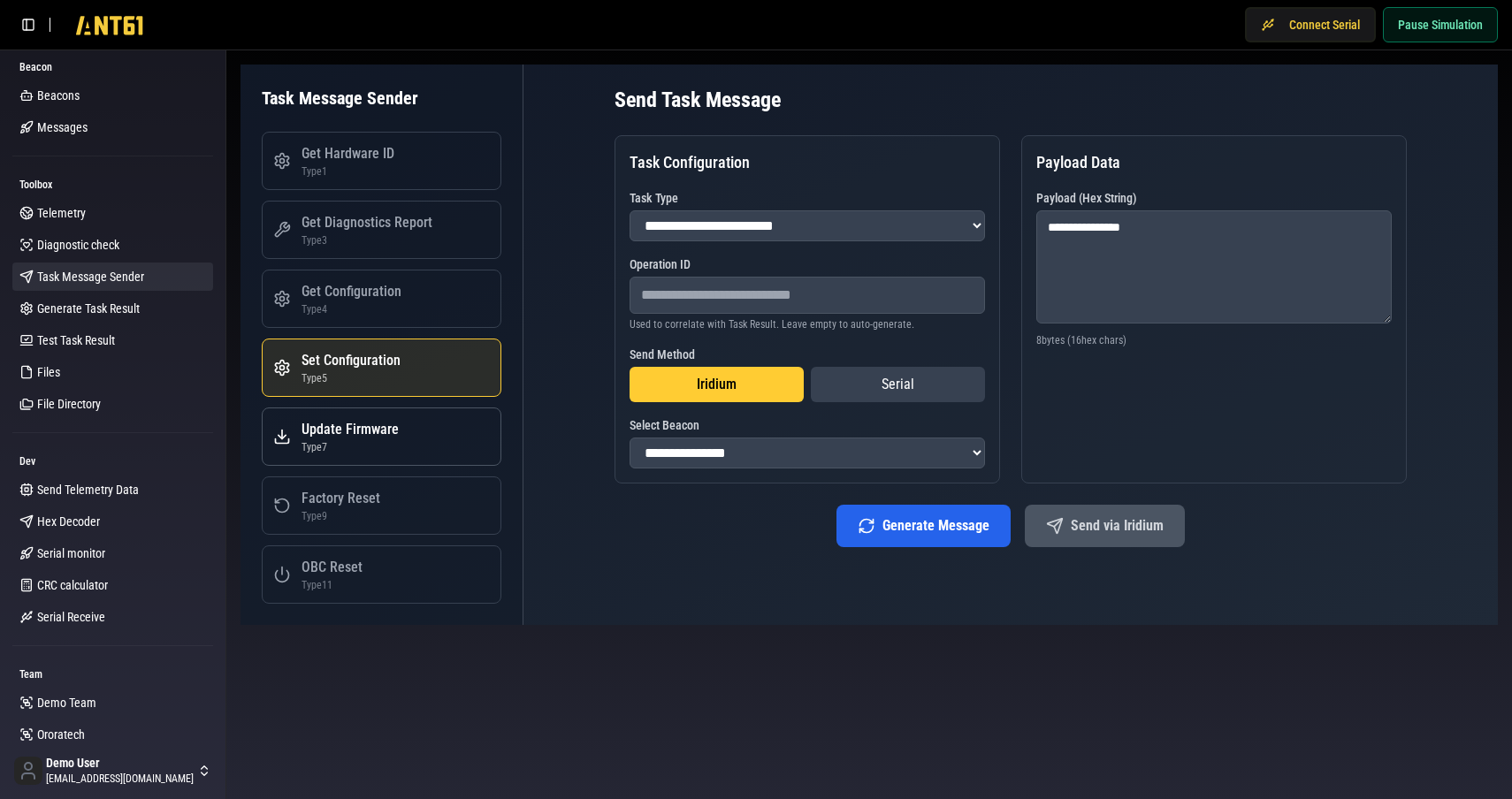
click at [396, 446] on div "Type 7" at bounding box center [350, 447] width 97 height 14
select select "*"
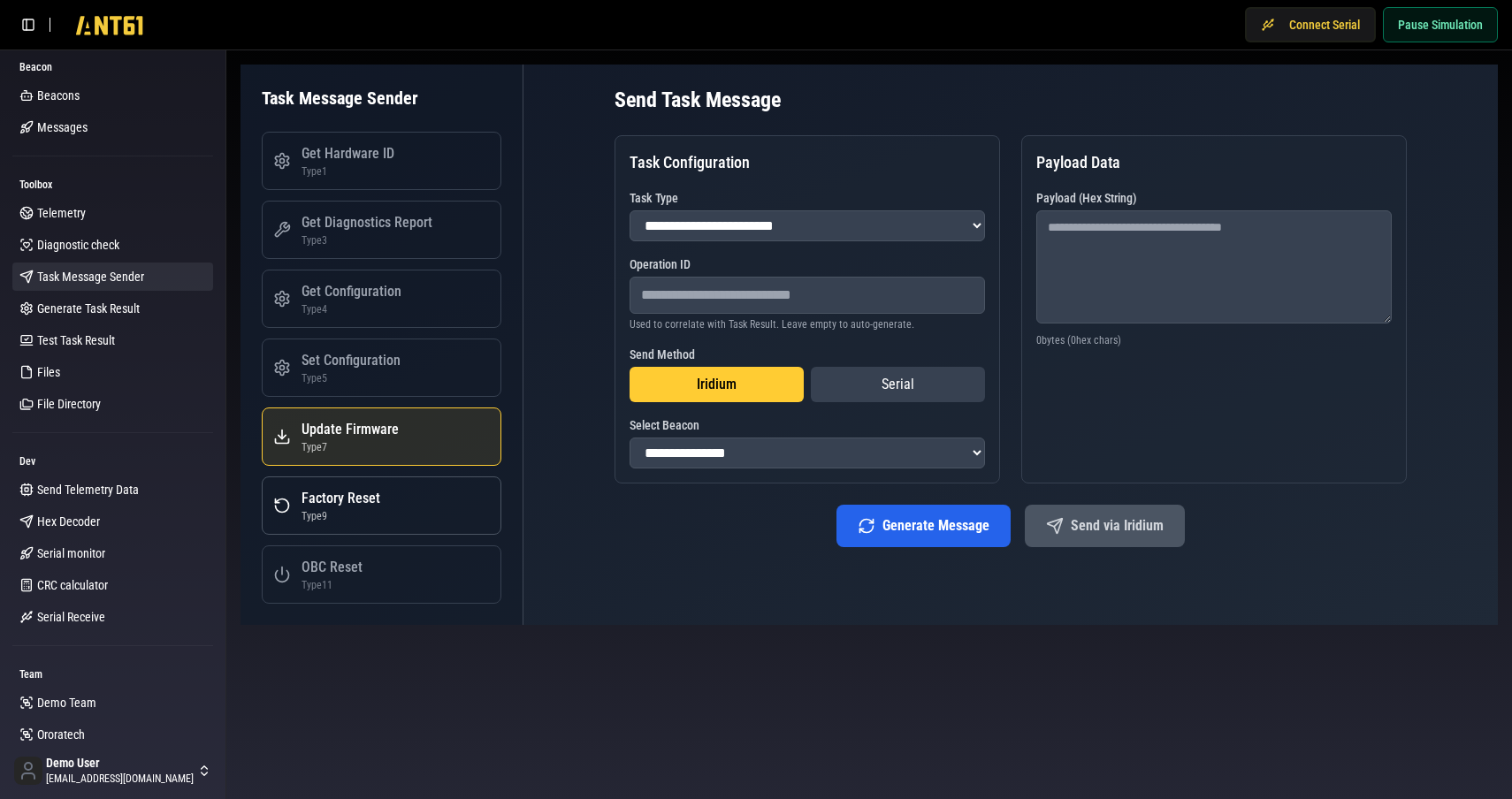
click at [391, 529] on button "Factory Reset Type 9" at bounding box center [381, 506] width 239 height 59
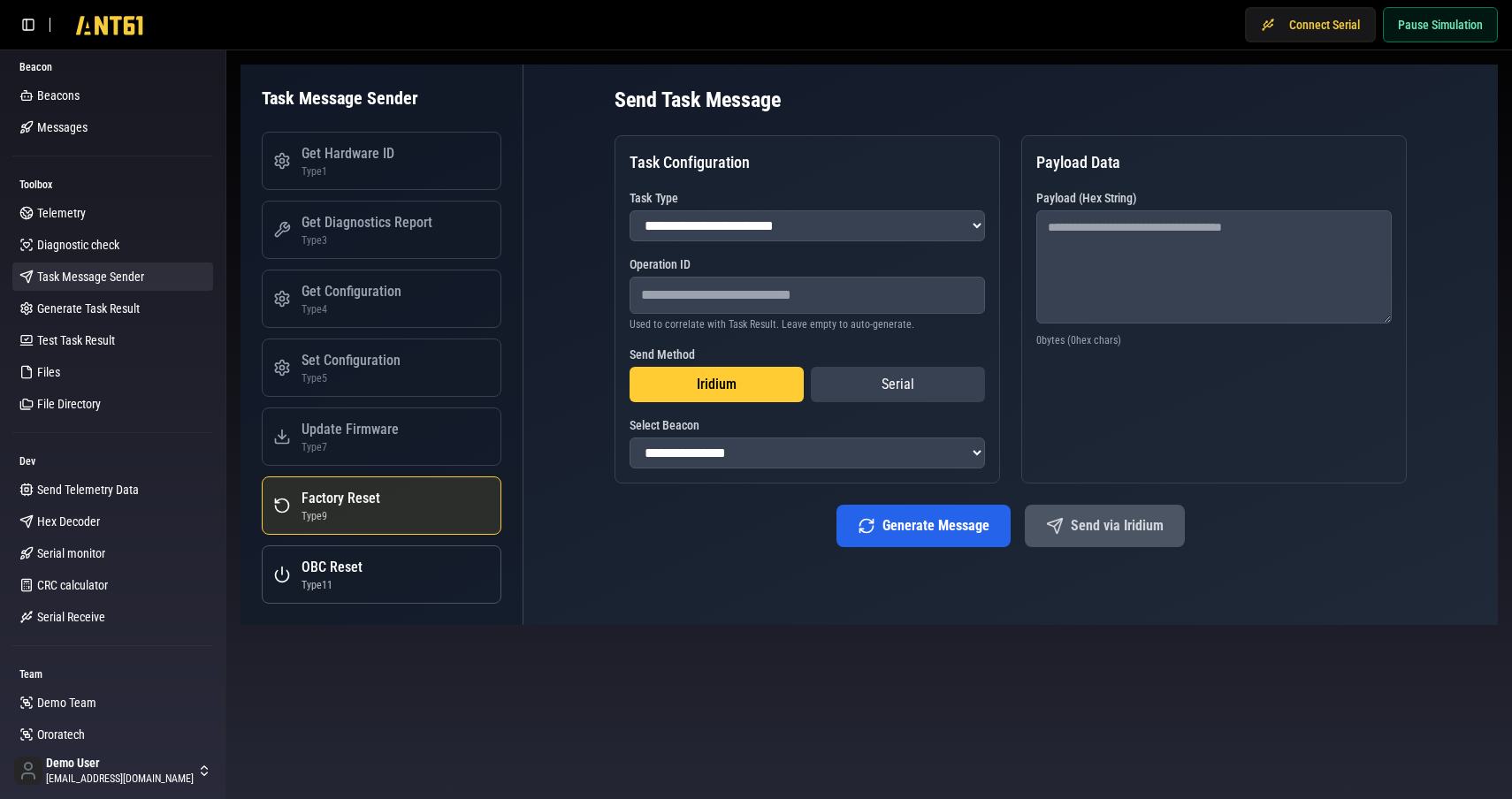
click at [377, 564] on button "OBC Reset Type 11" at bounding box center [381, 575] width 239 height 59
select select "**"
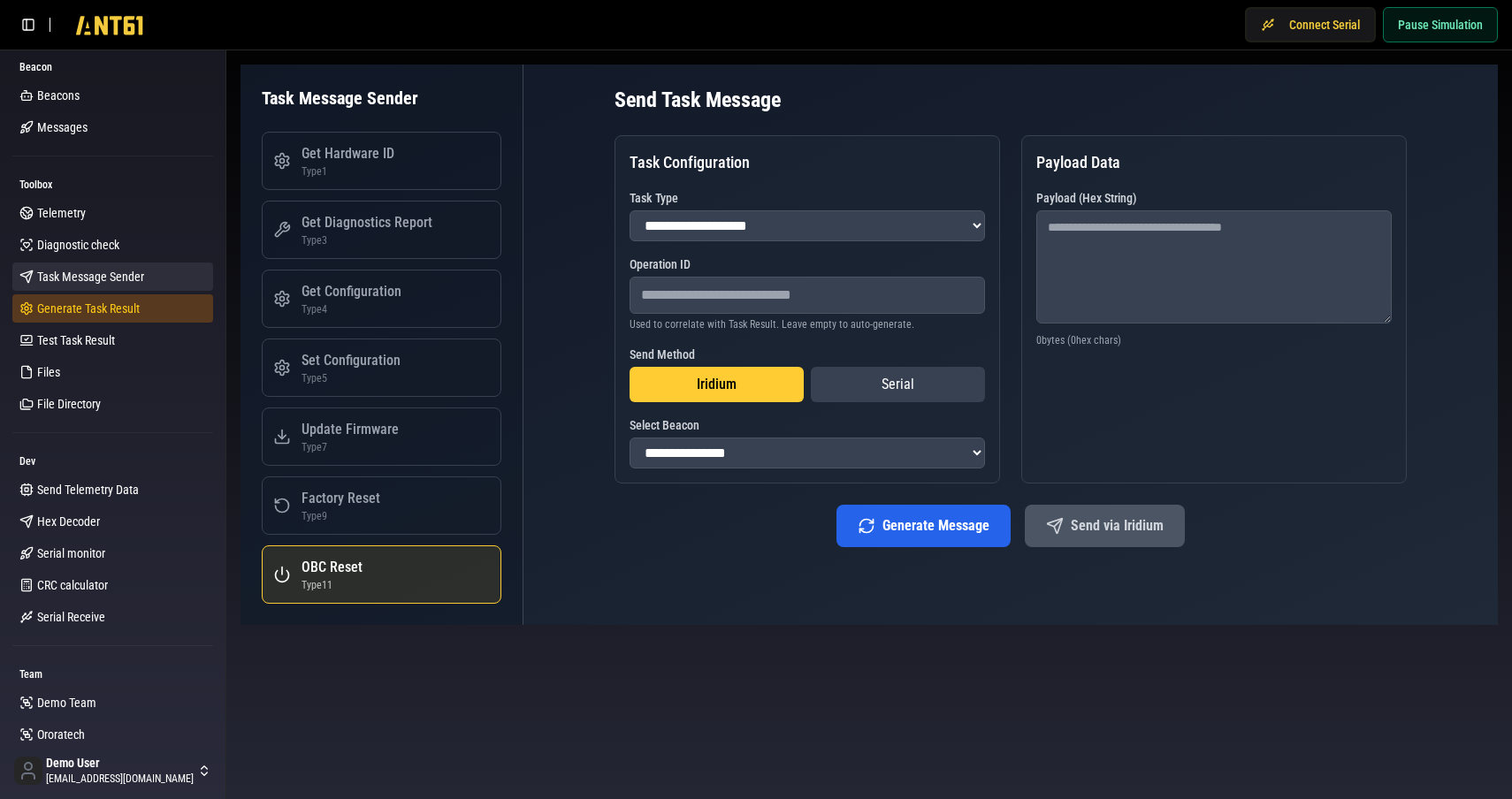
click at [94, 300] on span "Generate Task Result" at bounding box center [88, 308] width 102 height 18
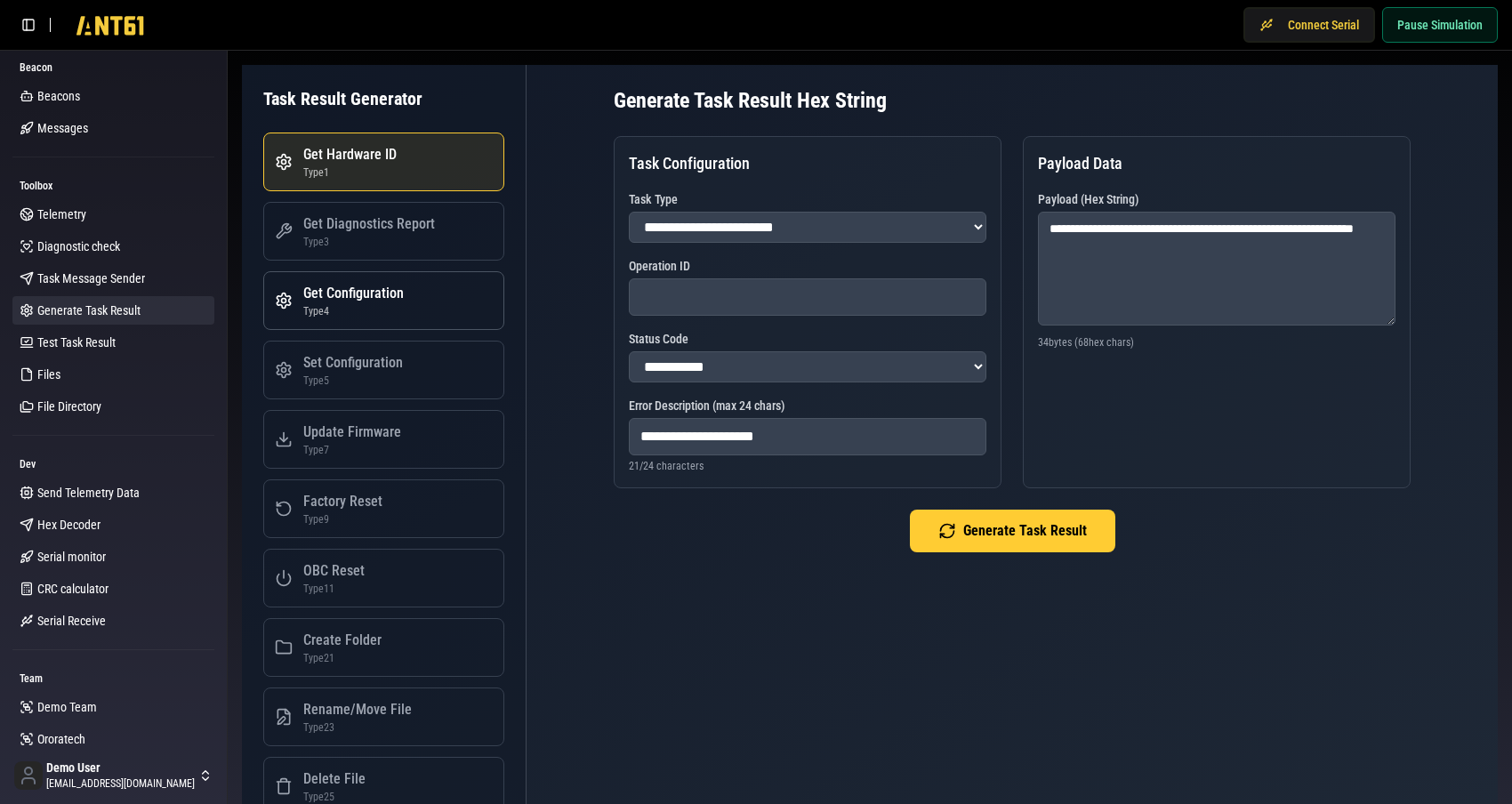
click at [410, 318] on button "Get Configuration Type 4" at bounding box center [383, 301] width 241 height 59
select select "*"
type input "**********"
type textarea "**********"
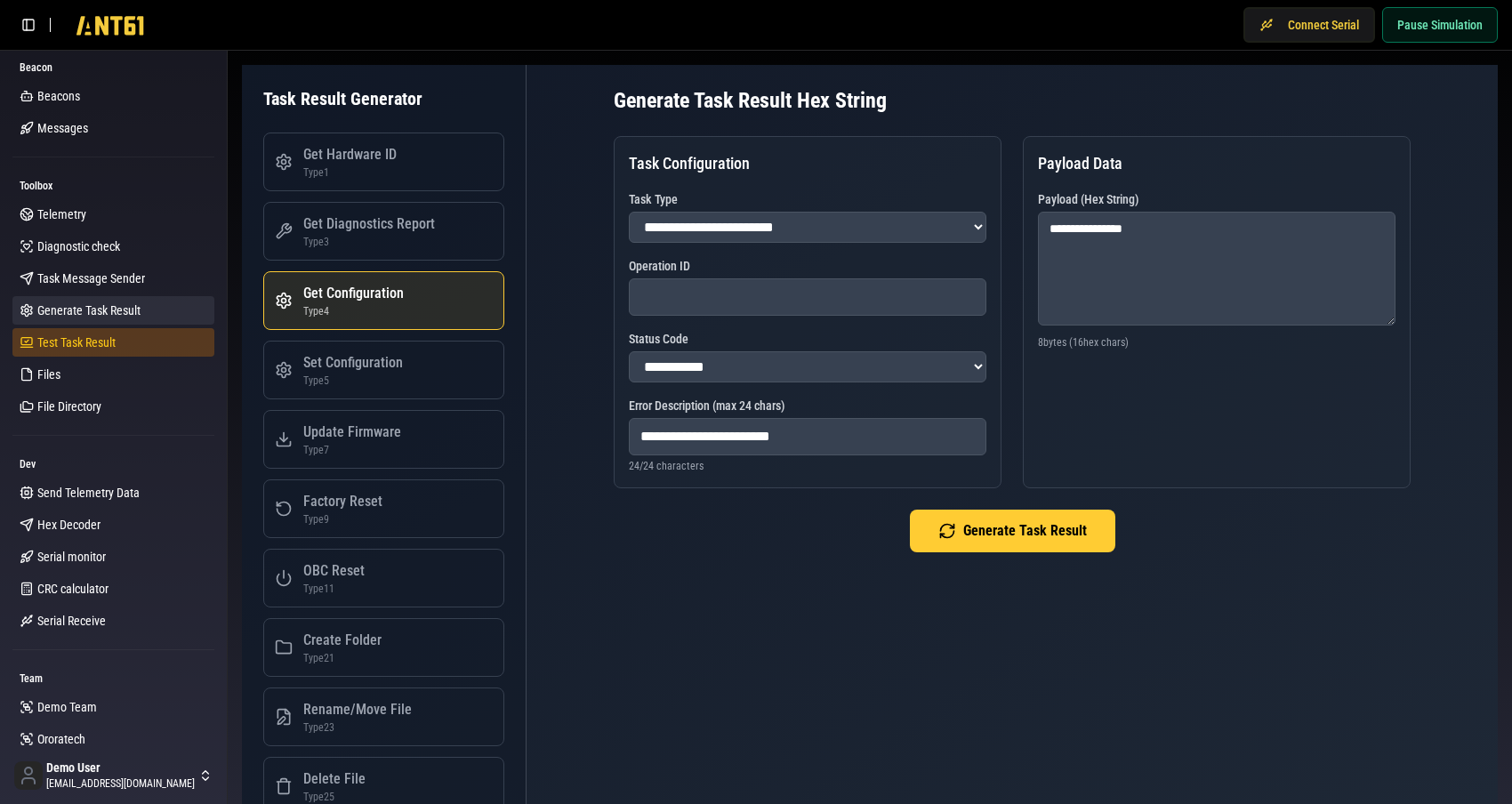
click at [112, 347] on link "Test Task Result" at bounding box center [113, 343] width 202 height 29
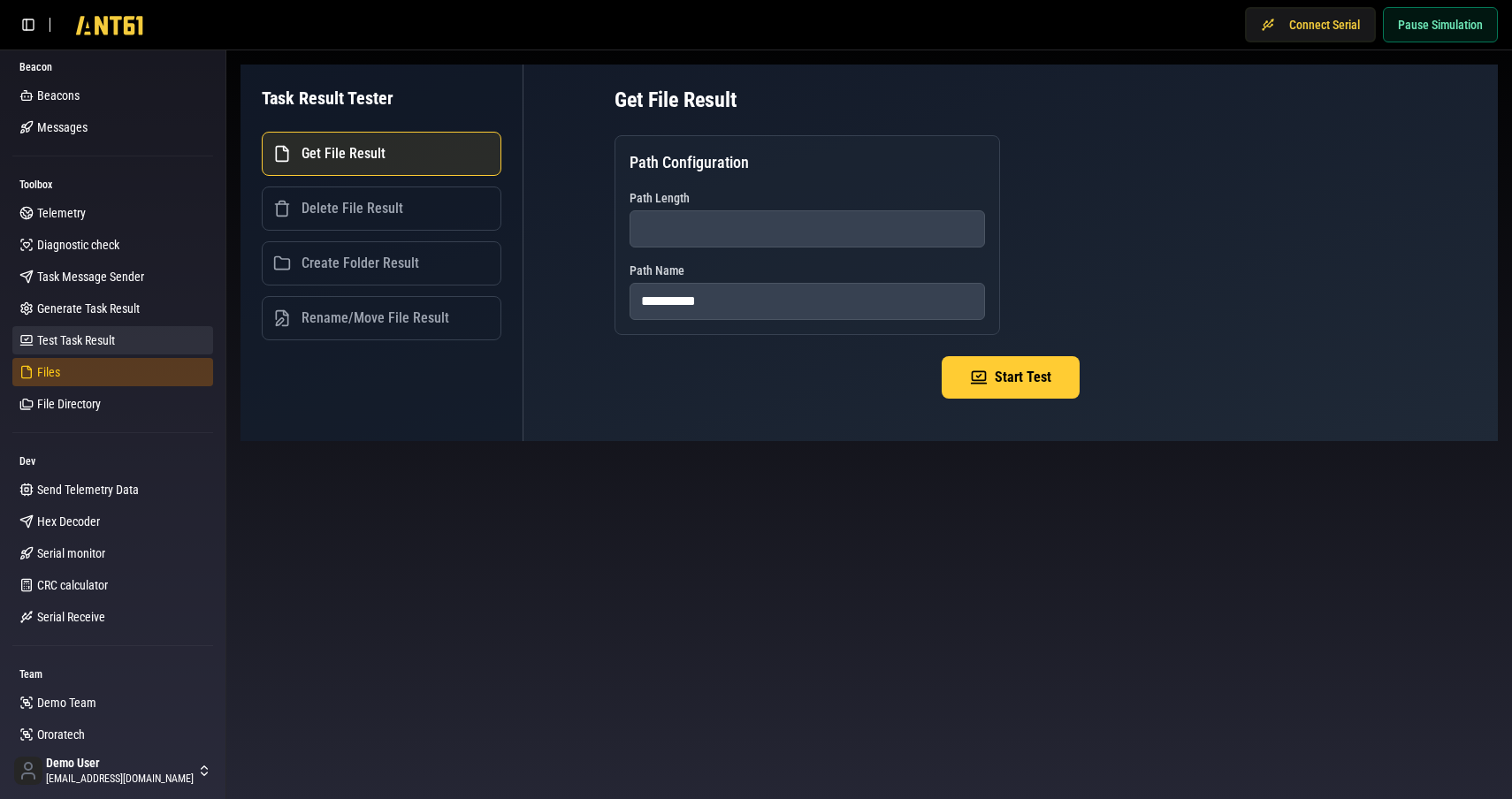
click at [75, 373] on link "Files" at bounding box center [113, 373] width 200 height 28
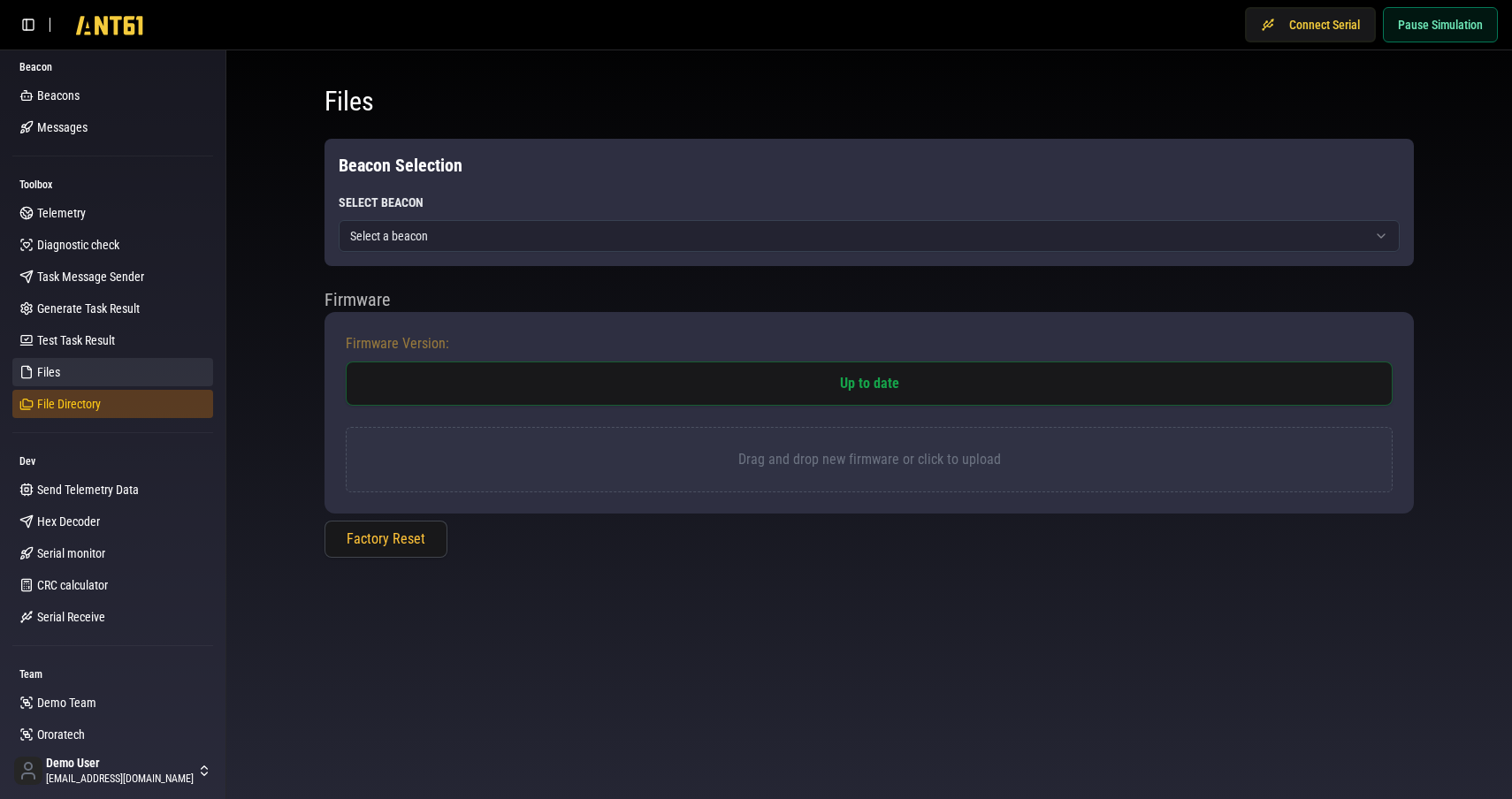
click at [68, 408] on span "File Directory" at bounding box center [68, 404] width 63 height 18
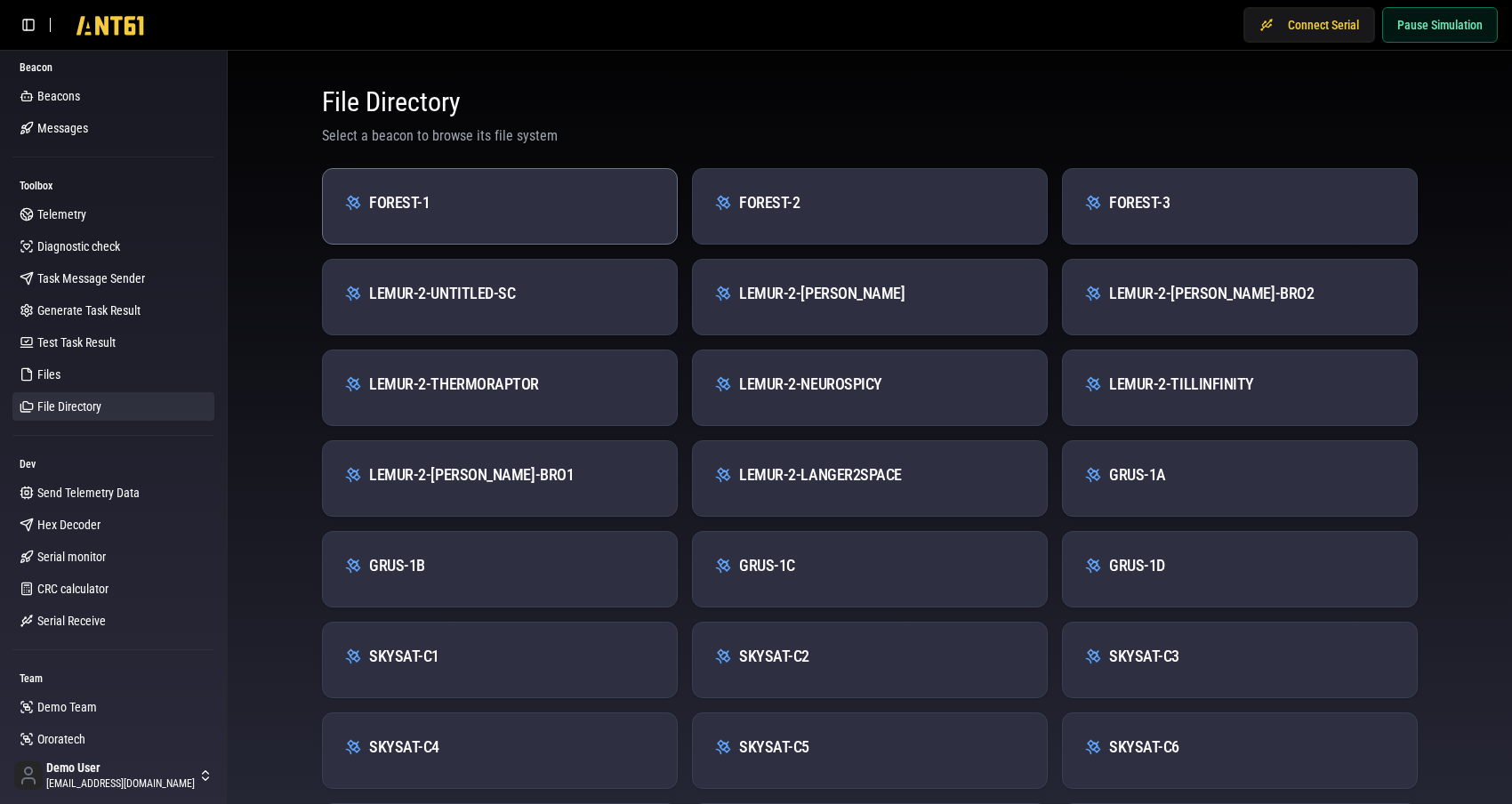
click at [581, 200] on div "FOREST-1" at bounding box center [500, 203] width 311 height 25
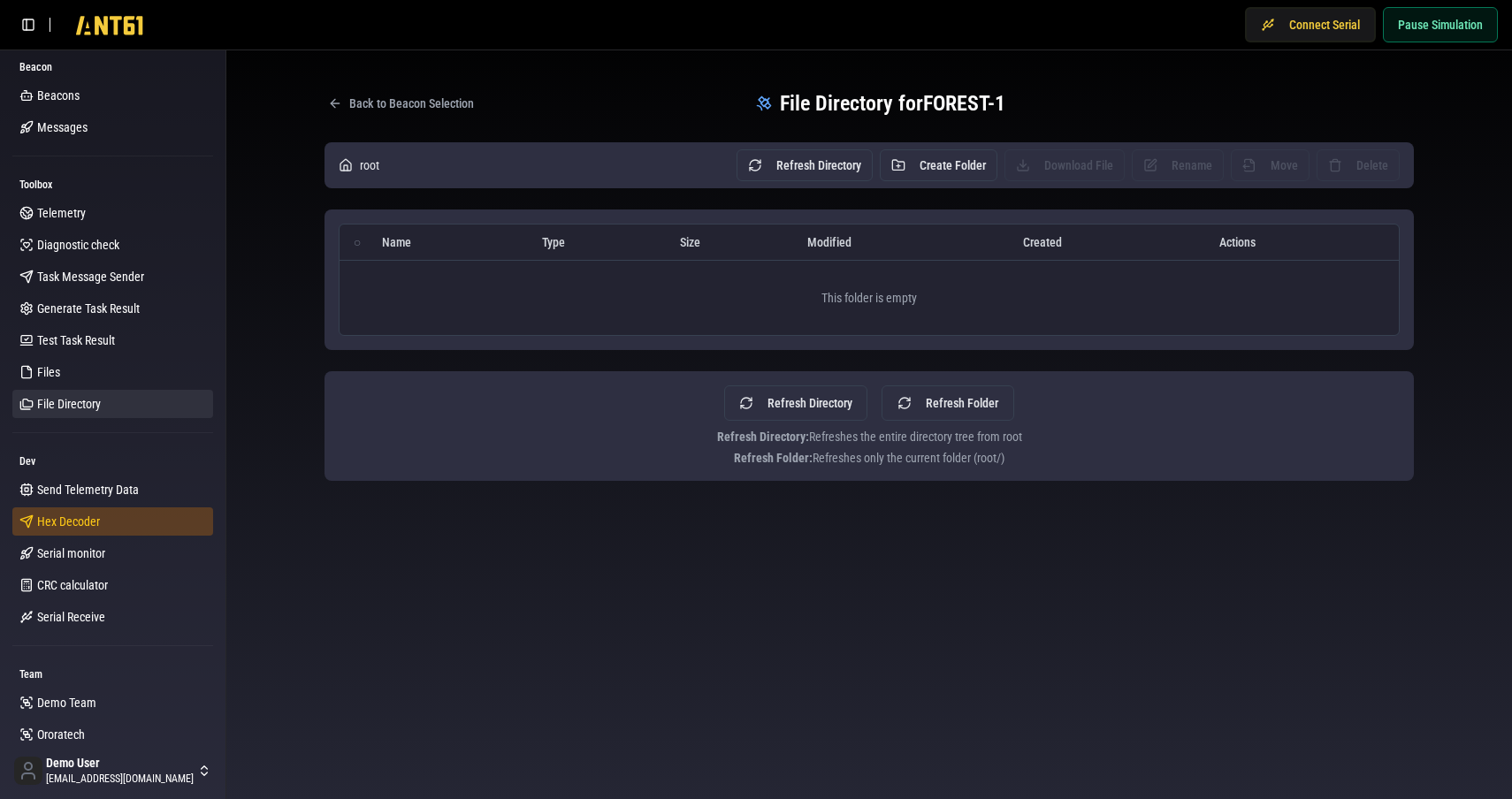
click at [76, 533] on link "Hex Decoder" at bounding box center [113, 522] width 200 height 28
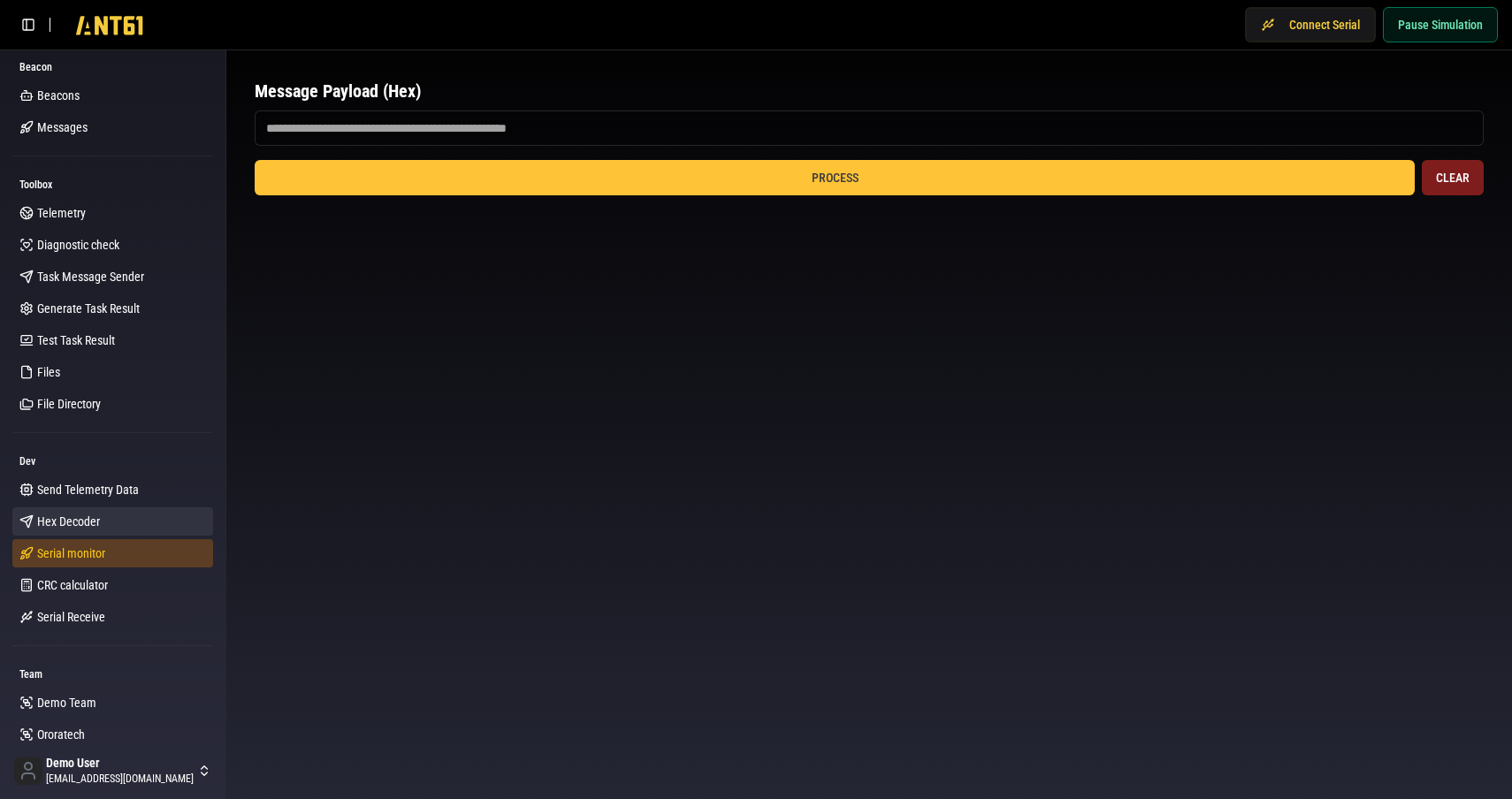
click at [65, 544] on link "Serial monitor" at bounding box center [113, 553] width 200 height 28
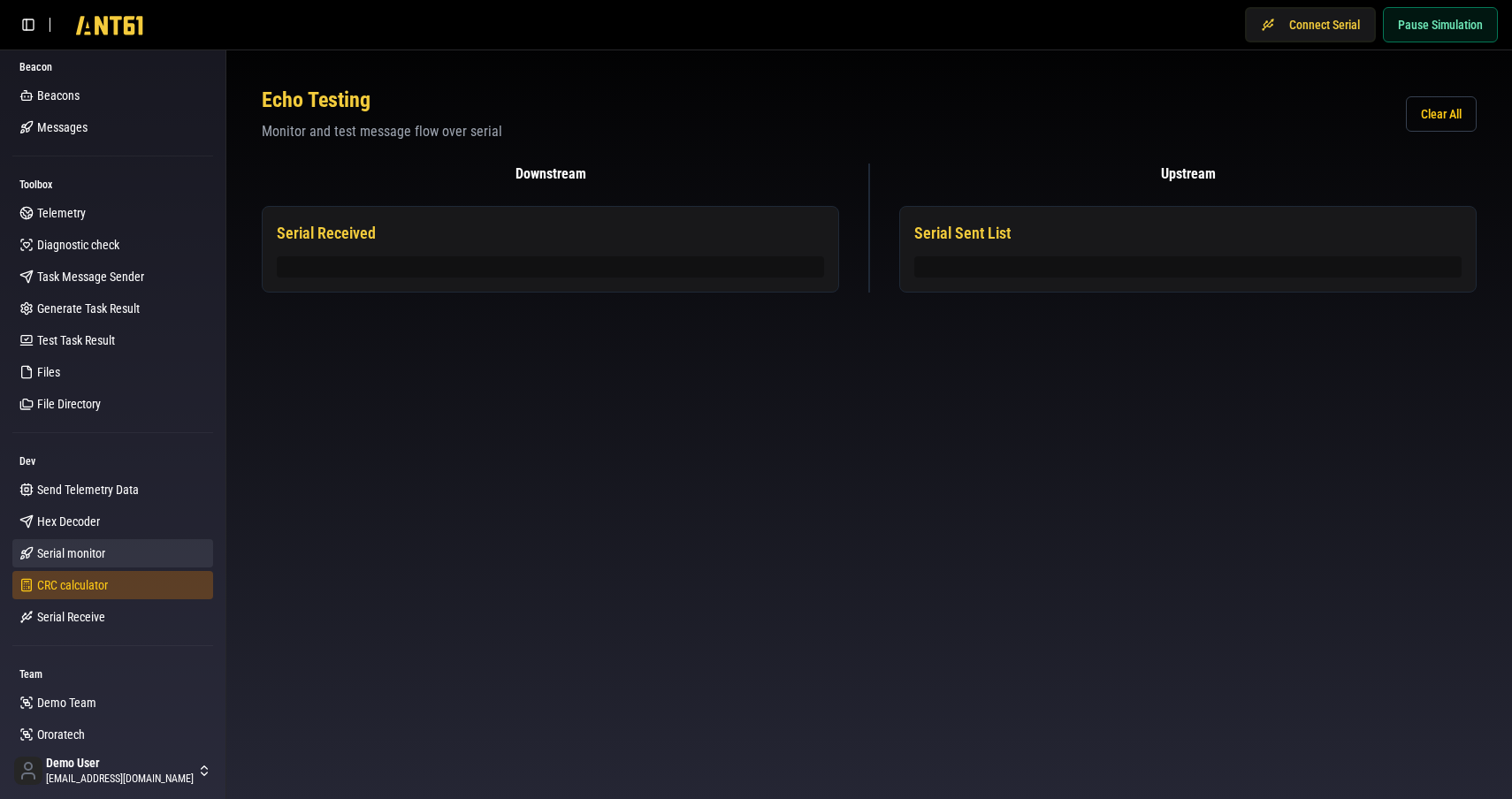
click at [61, 583] on span "CRC calculator" at bounding box center [72, 585] width 71 height 18
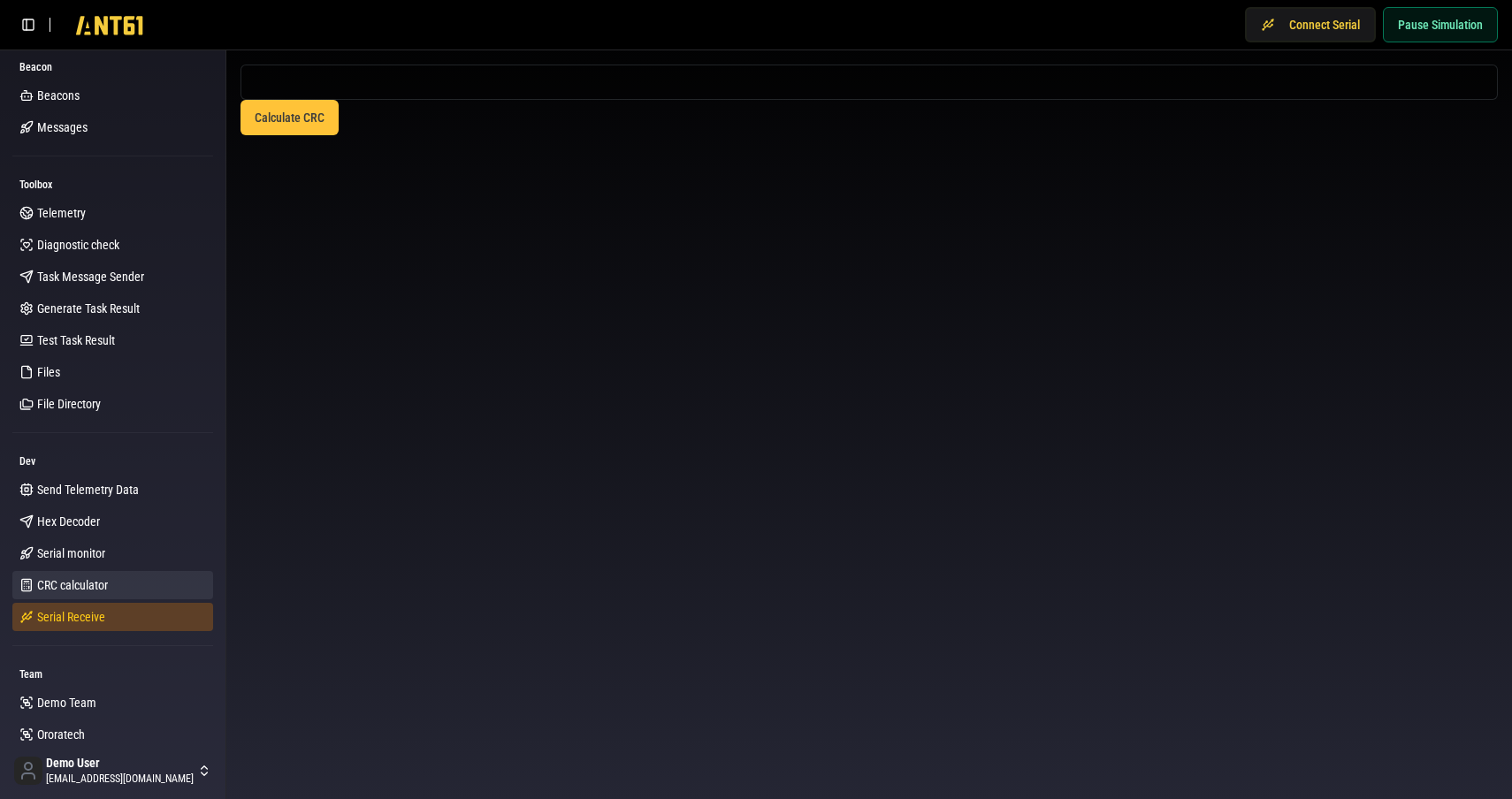
click at [54, 621] on span "Serial Receive" at bounding box center [71, 617] width 68 height 18
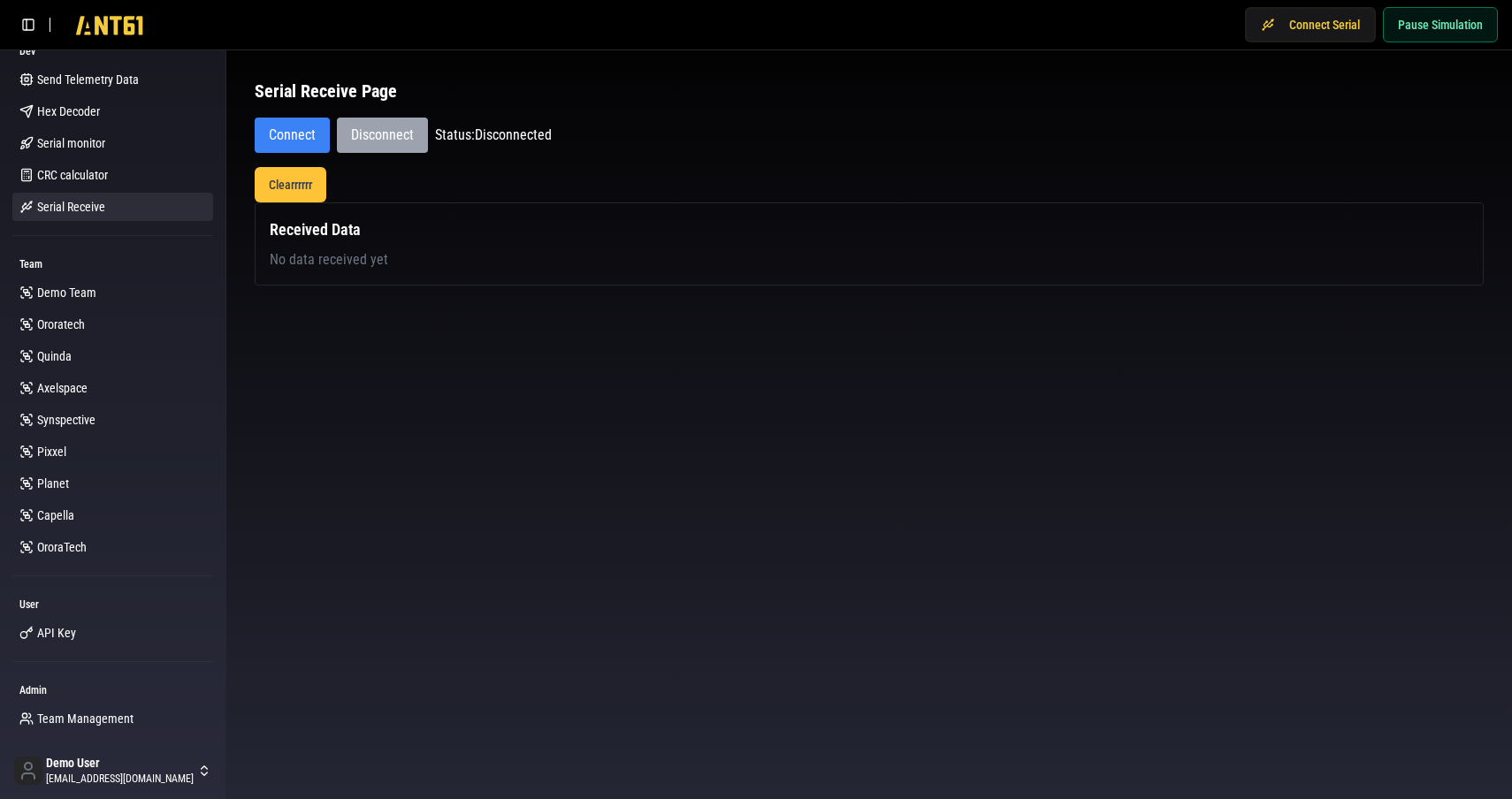
scroll to position [451, 0]
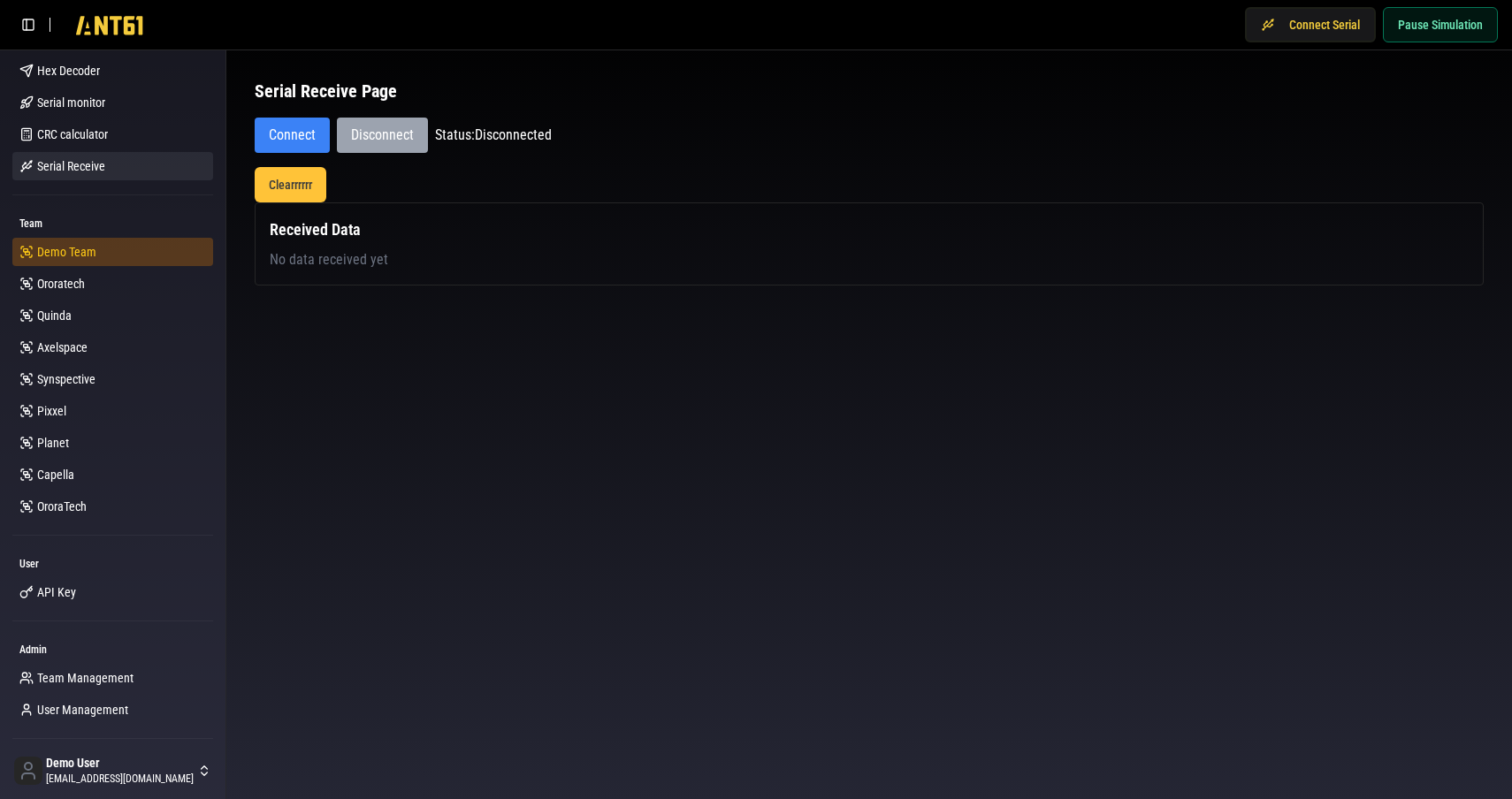
click at [62, 250] on span "Demo Team" at bounding box center [66, 252] width 60 height 18
